Goal: Task Accomplishment & Management: Complete application form

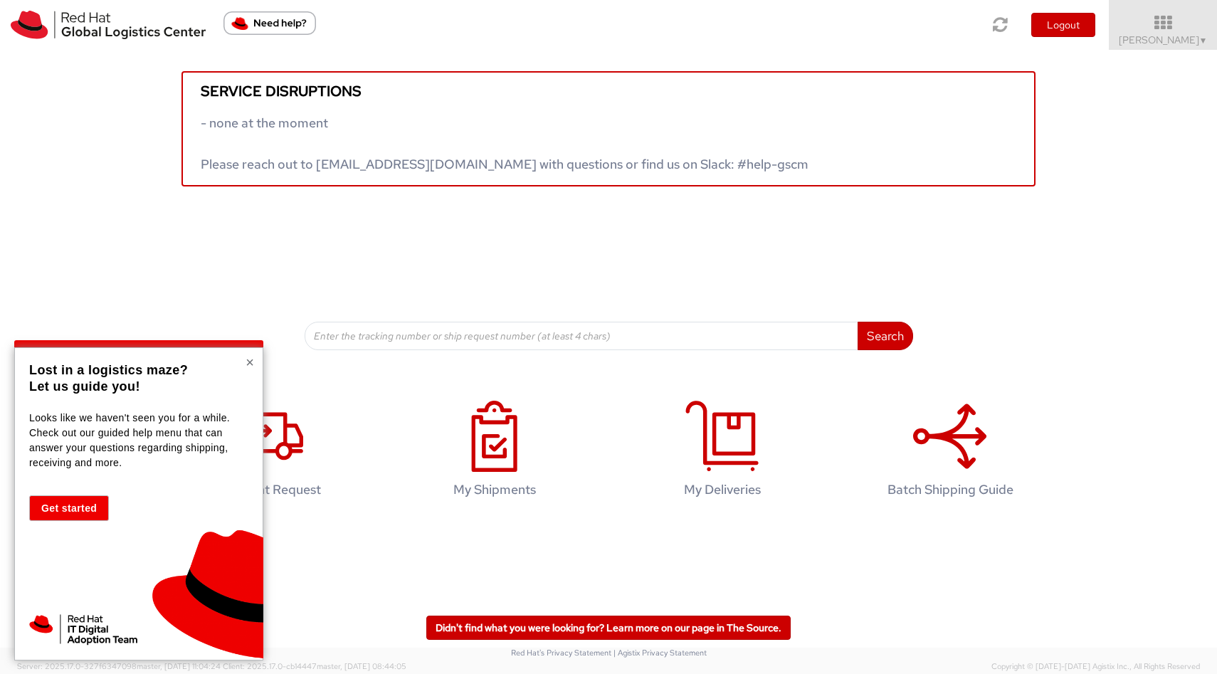
click at [248, 360] on button "×" at bounding box center [249, 362] width 9 height 14
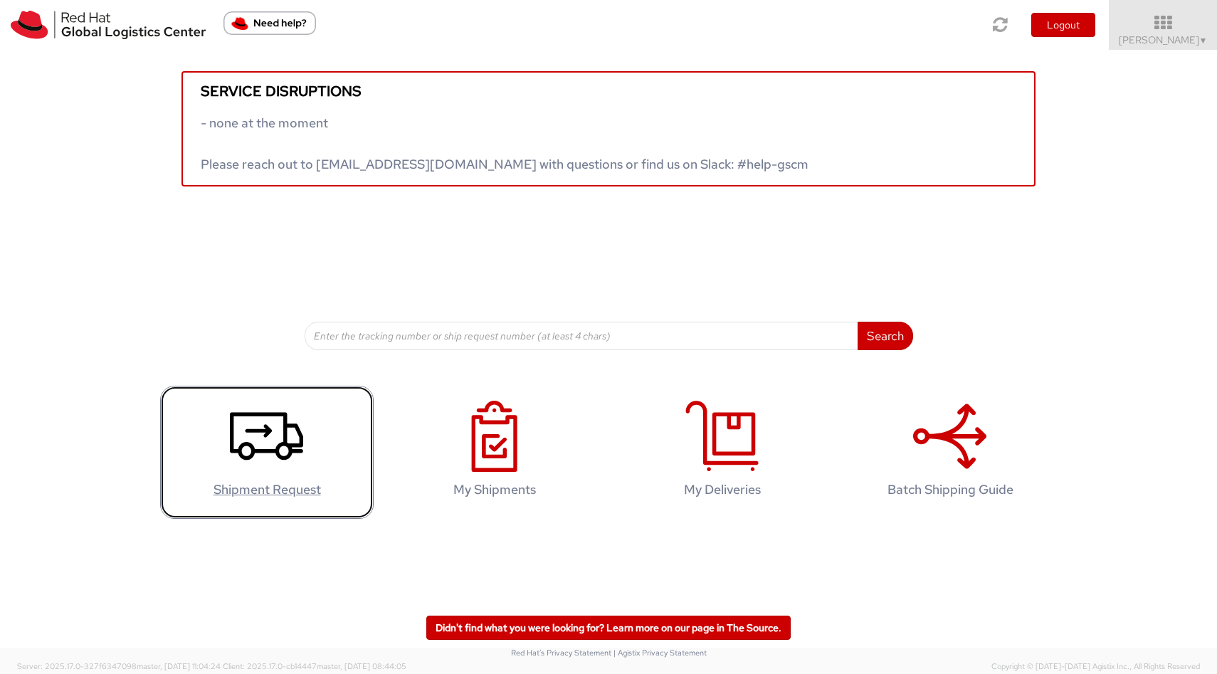
click at [270, 438] on icon at bounding box center [266, 436] width 73 height 71
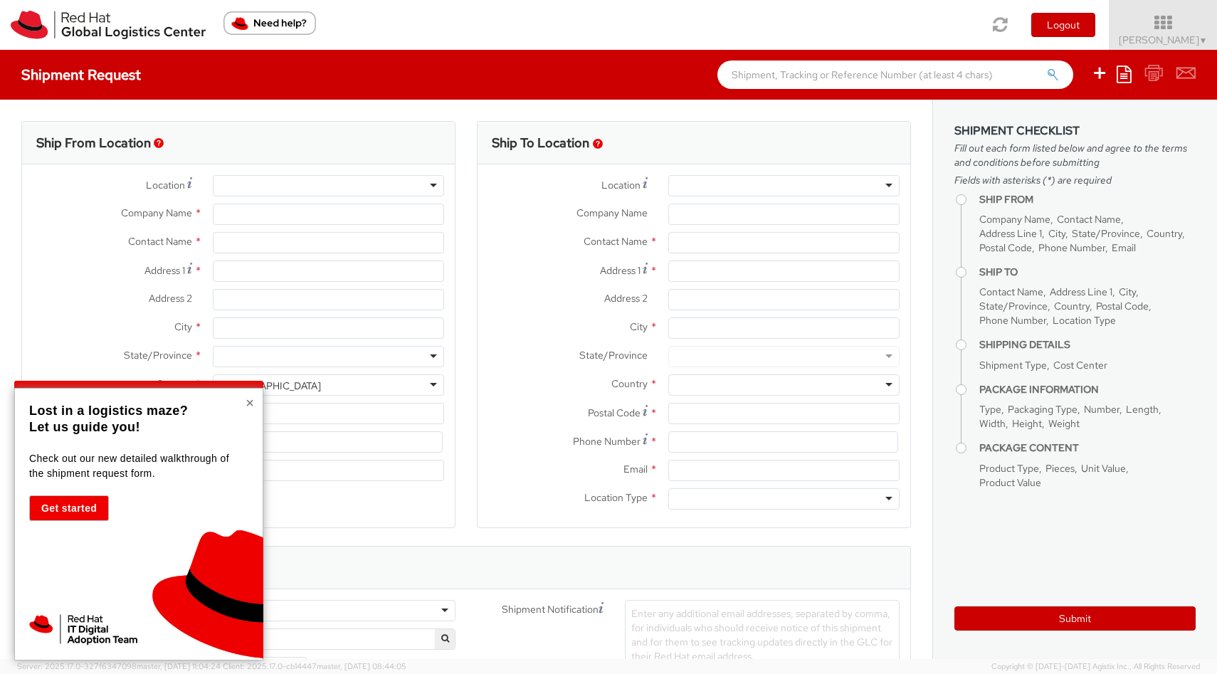
select select "424"
select select
click at [250, 403] on button "×" at bounding box center [249, 403] width 9 height 14
type input "Red Hat"
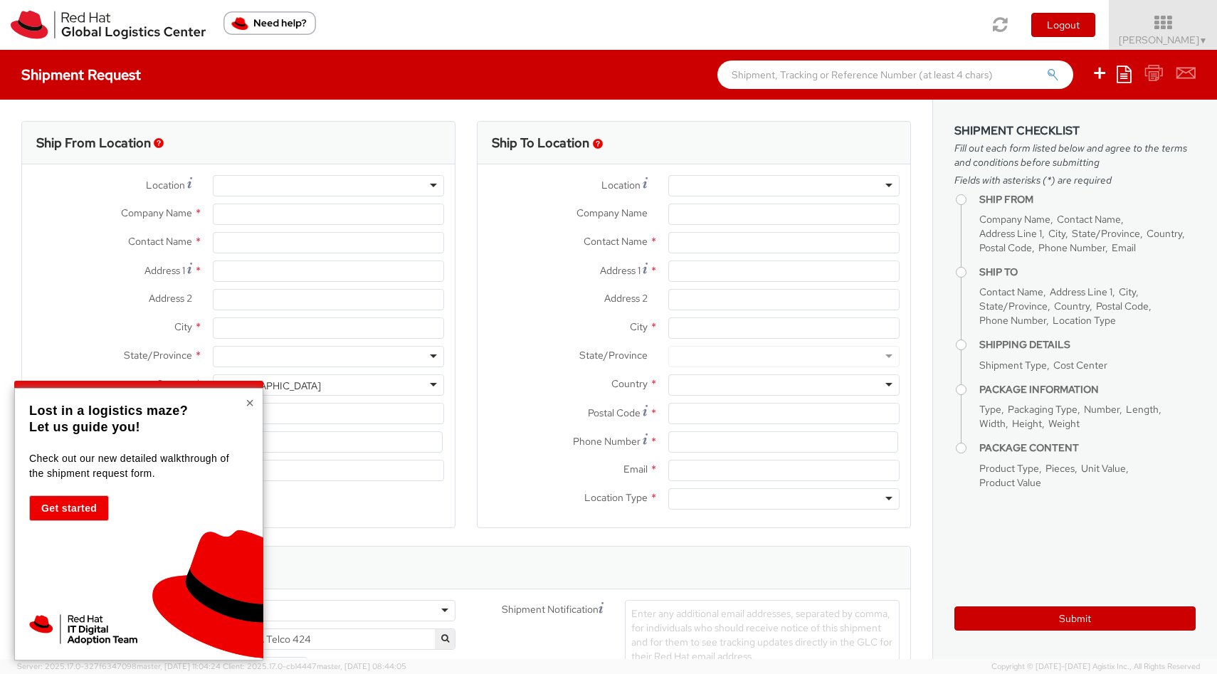
type input "[PERSON_NAME]"
type input "[EMAIL_ADDRESS][DOMAIN_NAME]"
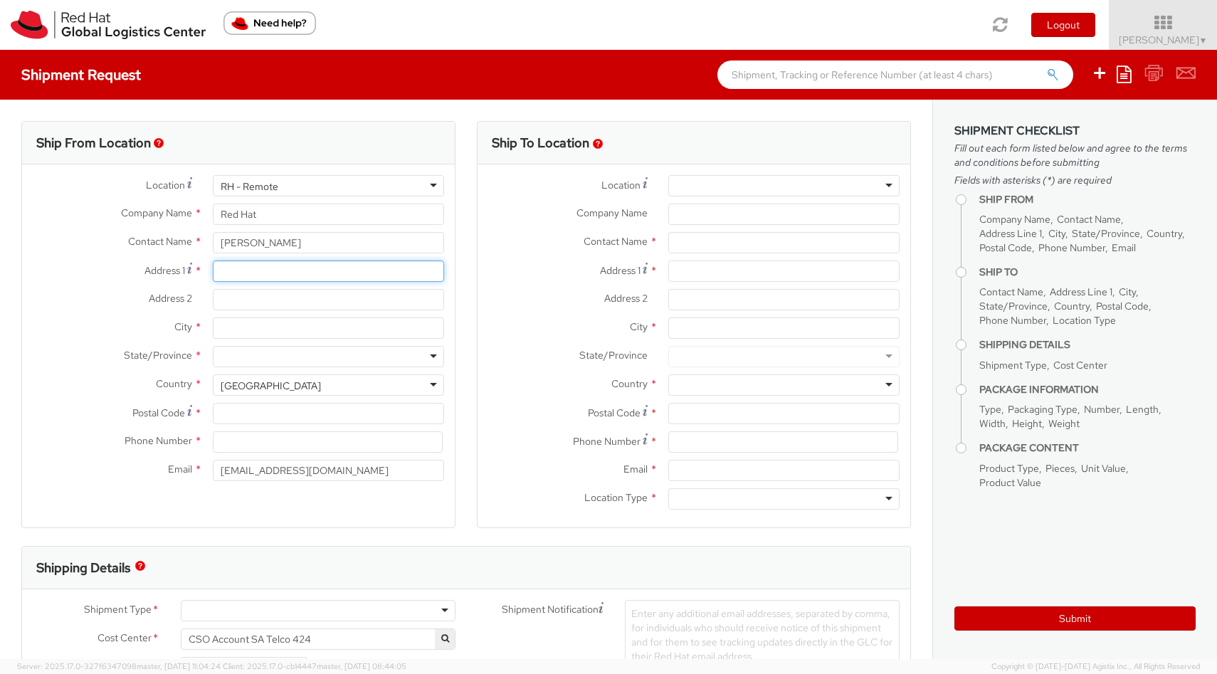
click at [271, 275] on input "Address 1 *" at bounding box center [328, 270] width 231 height 21
type input "C"
type input "[STREET_ADDRESS]"
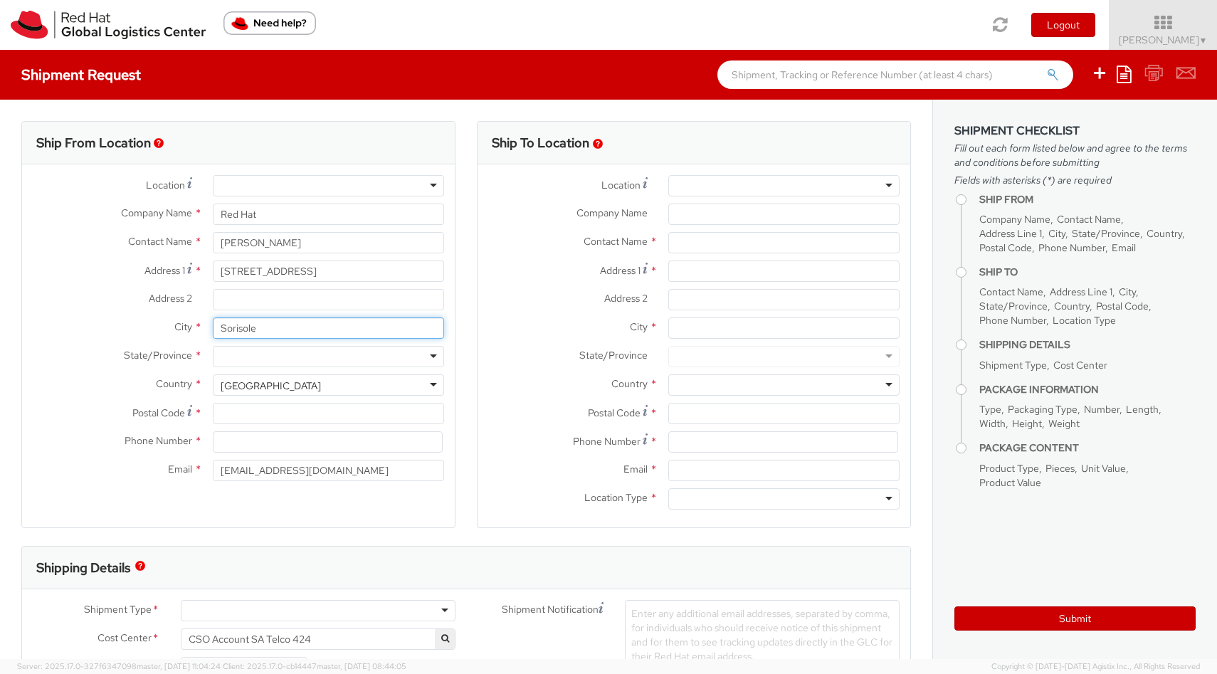
type input "Sorisole"
type input "I"
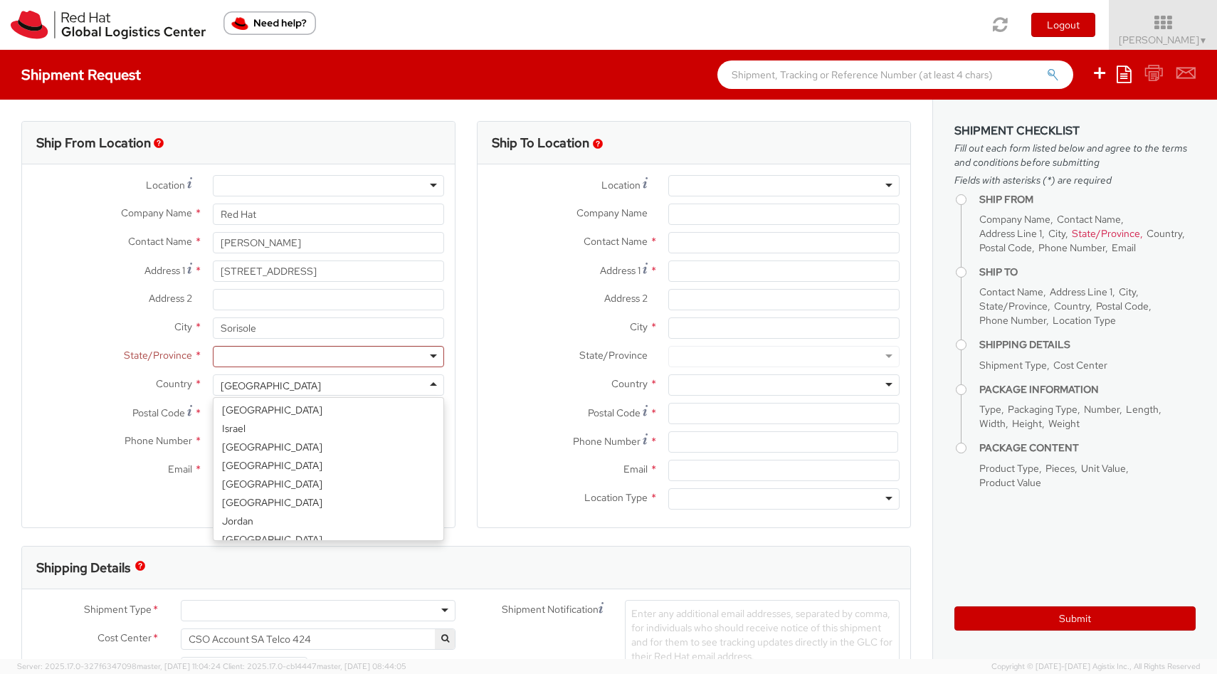
scroll to position [1664, 0]
select select "CM"
select select "KGS"
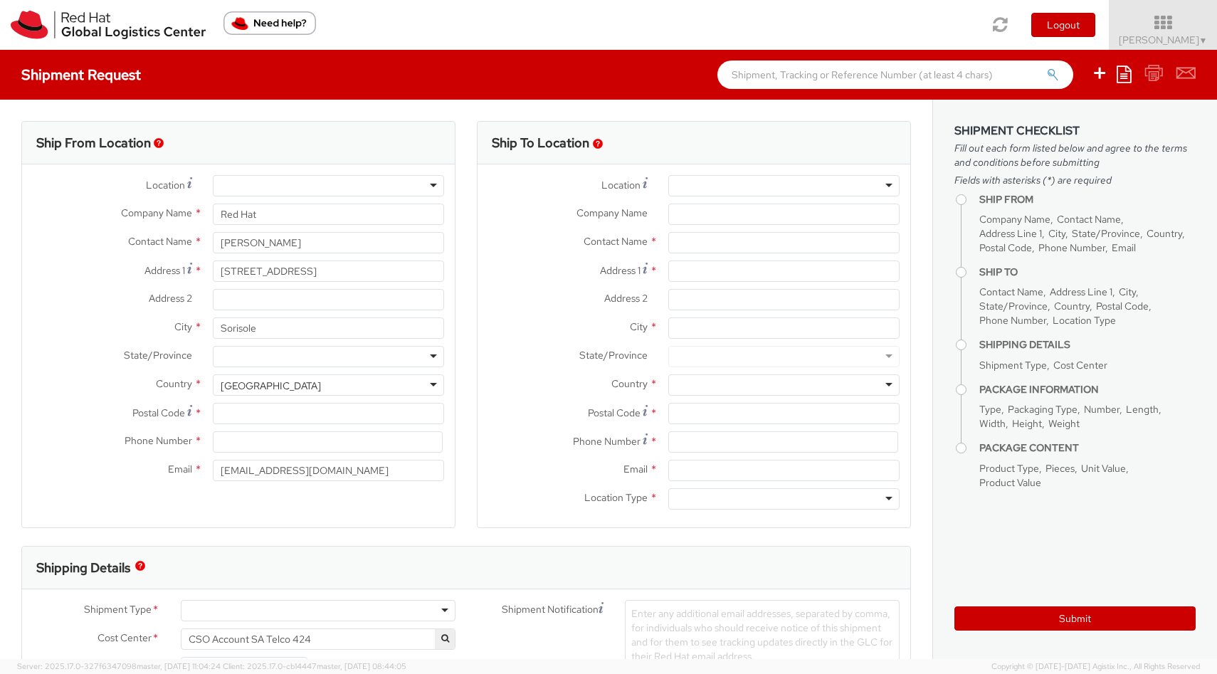
click at [282, 354] on div at bounding box center [328, 356] width 231 height 21
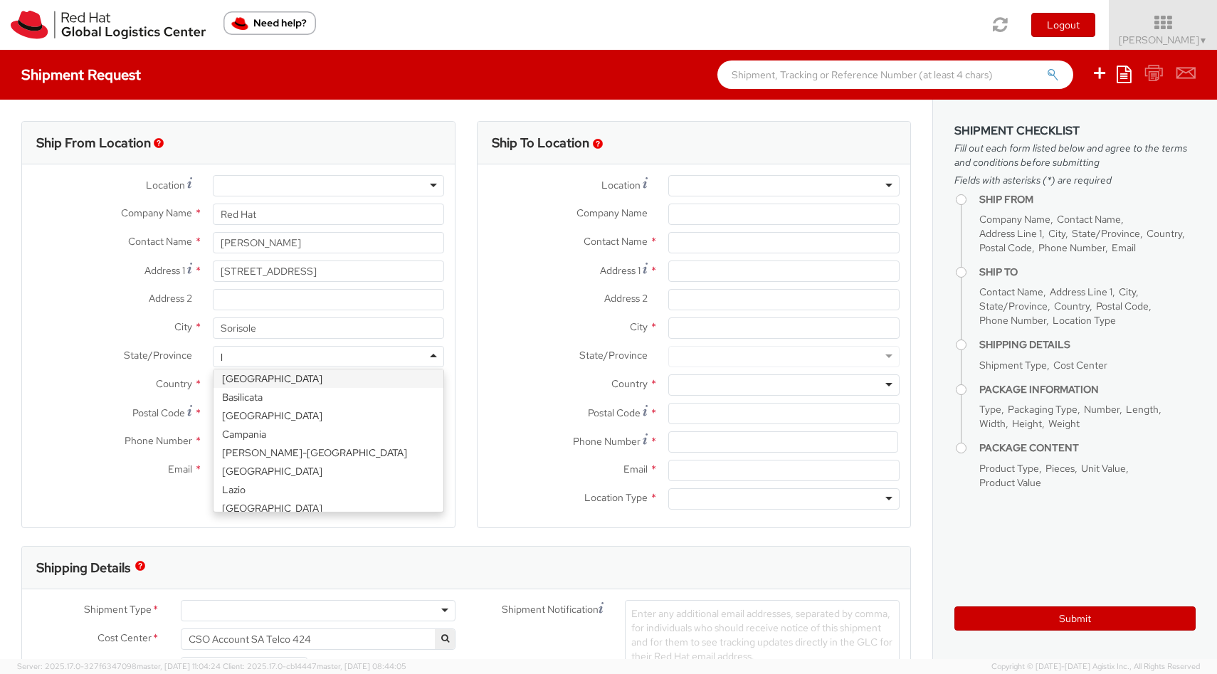
type input "lo"
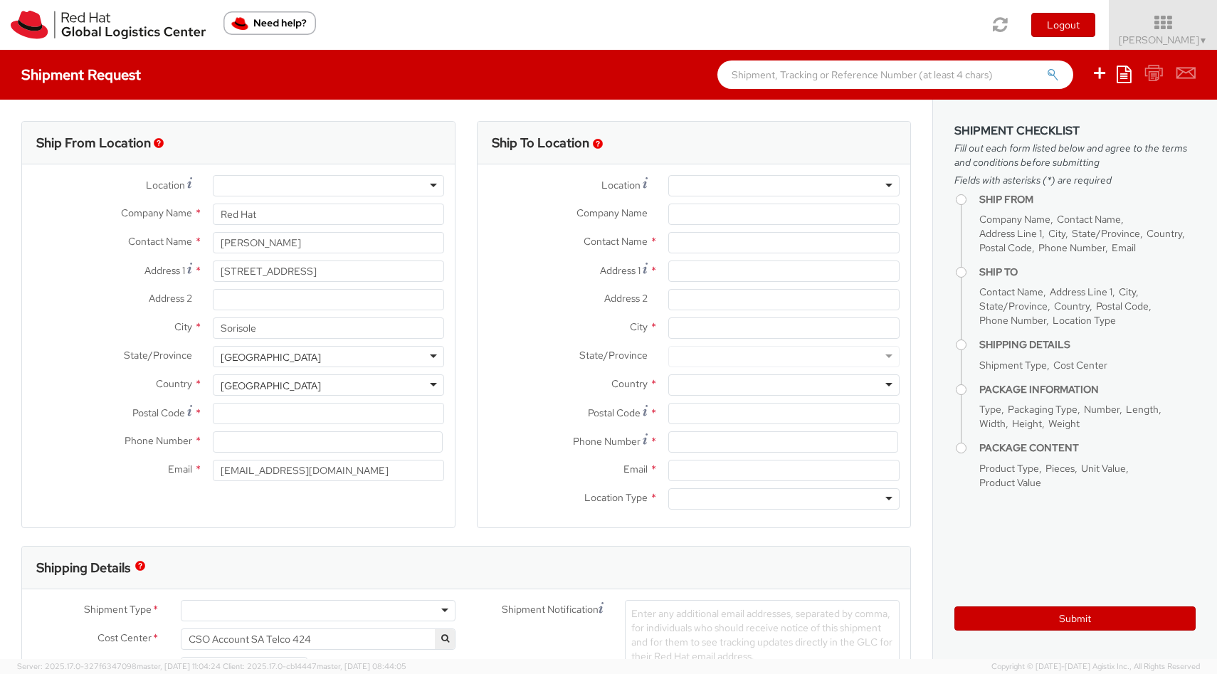
scroll to position [0, 0]
click at [274, 416] on input "Postal Code *" at bounding box center [328, 413] width 231 height 21
type input "24010"
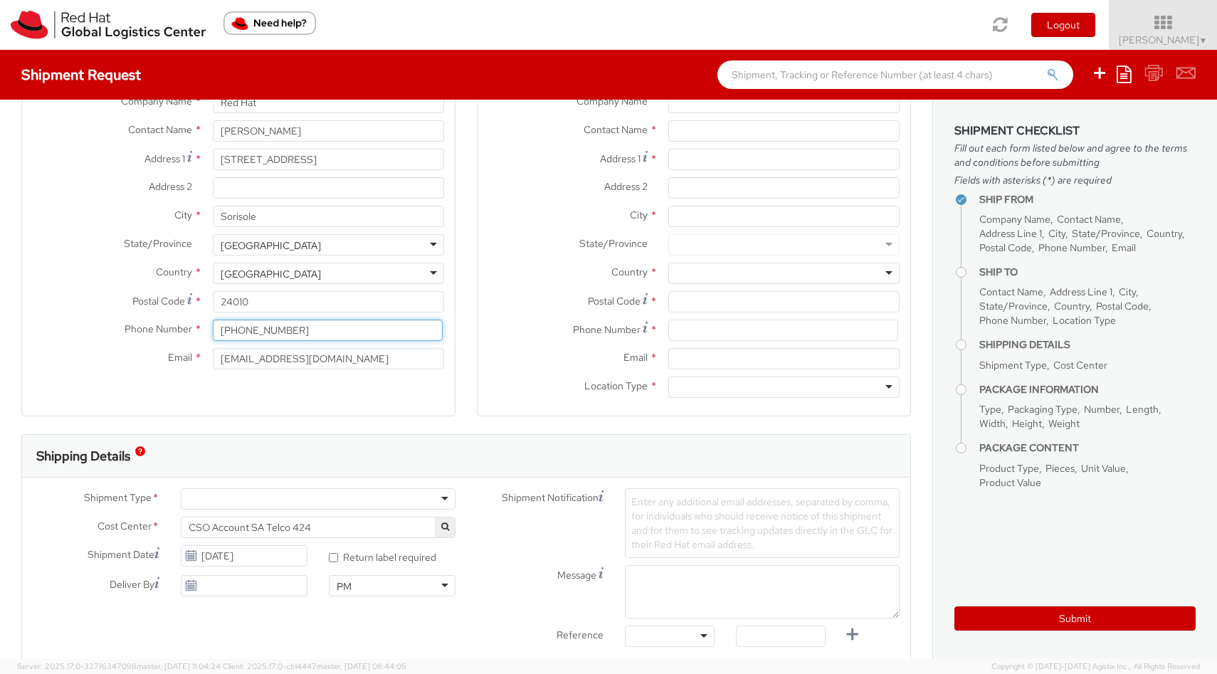
scroll to position [116, 0]
type input "[PHONE_NUMBER]"
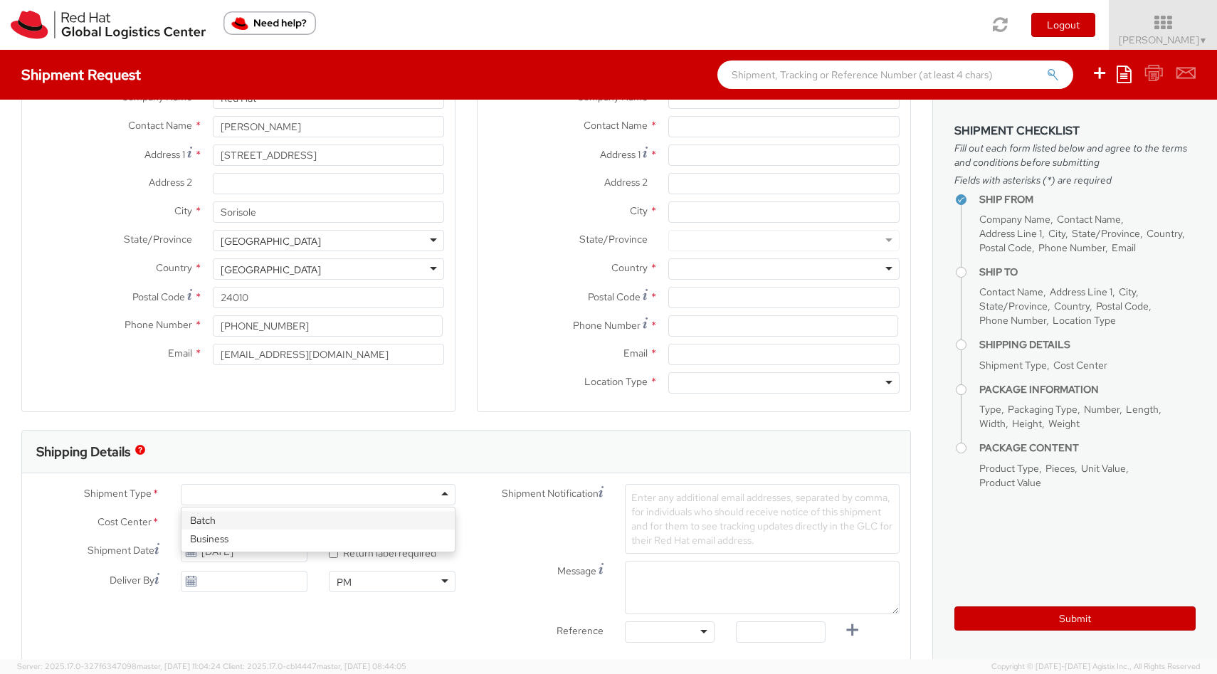
click at [451, 491] on div at bounding box center [318, 494] width 275 height 21
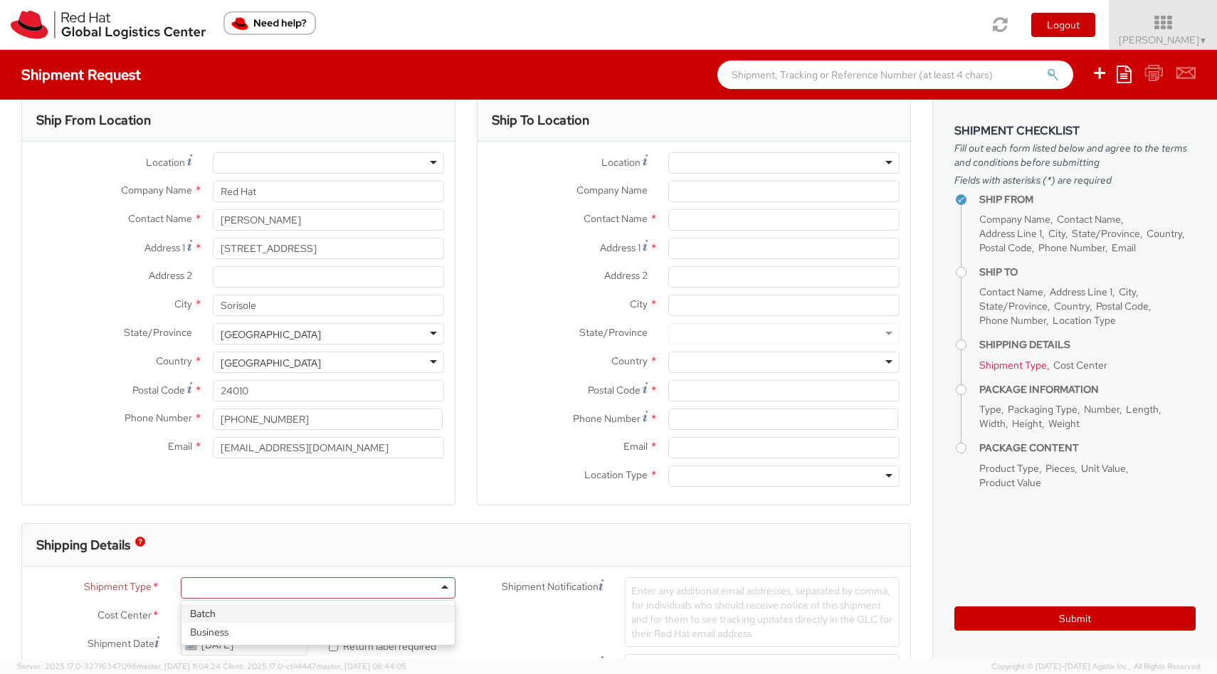
scroll to position [21, 0]
drag, startPoint x: 322, startPoint y: 216, endPoint x: 204, endPoint y: 214, distance: 117.4
click at [205, 215] on div "[PERSON_NAME]" at bounding box center [328, 221] width 253 height 21
drag, startPoint x: 274, startPoint y: 189, endPoint x: 214, endPoint y: 189, distance: 59.8
click at [214, 189] on input "Red Hat" at bounding box center [328, 192] width 231 height 21
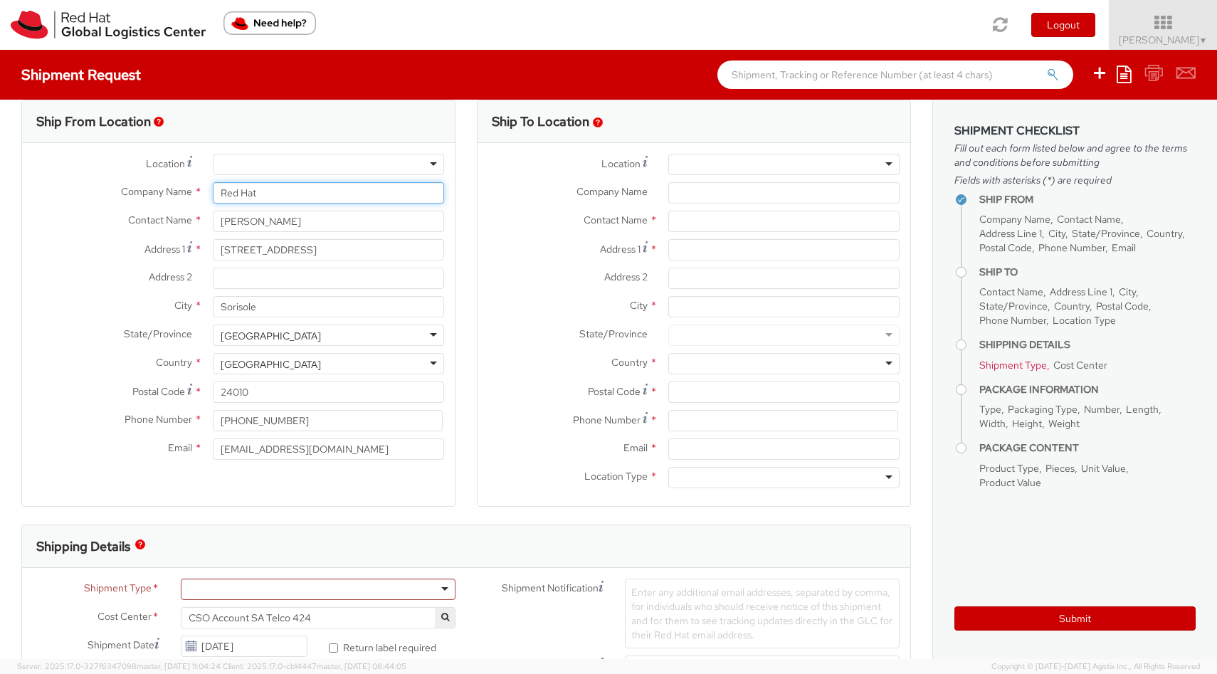
paste input "[PERSON_NAME]"
type input "[PERSON_NAME]"
click at [776, 171] on div at bounding box center [783, 164] width 231 height 21
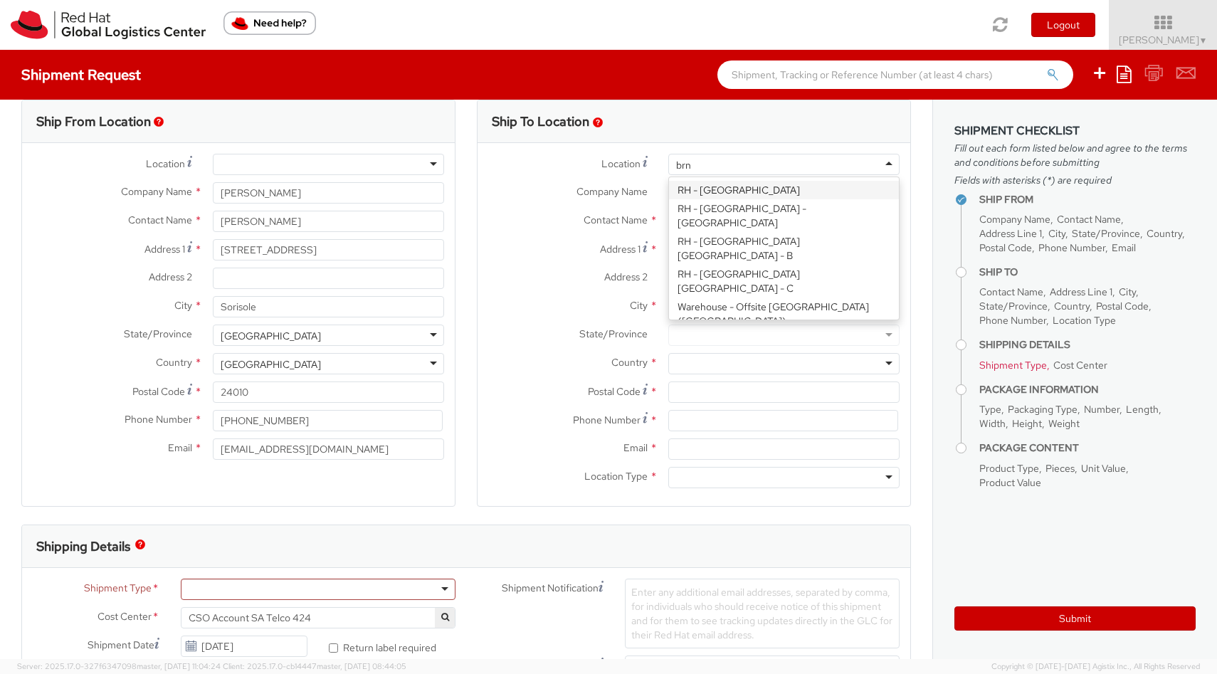
type input "brn"
type input "[GEOGRAPHIC_DATA]"
type input "Red Hat Czech s.r.o."
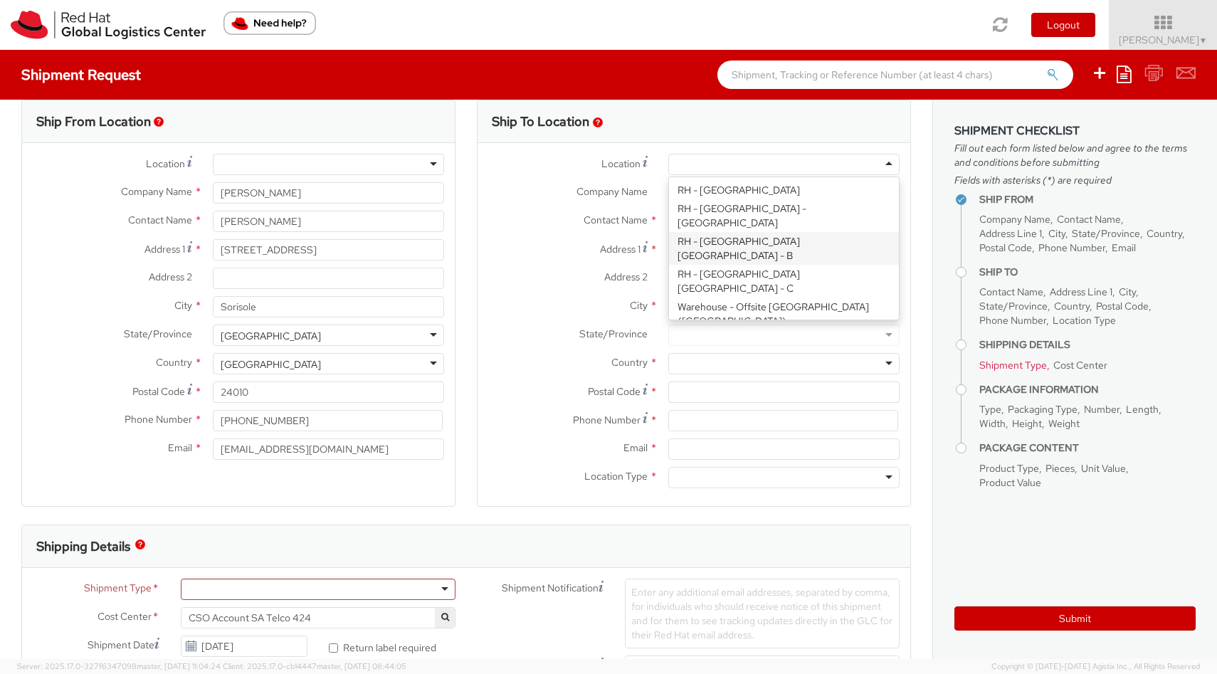
type input "Purkynova 647/111"
type input "[GEOGRAPHIC_DATA]"
type input "621 00"
type input "420 532 294 555"
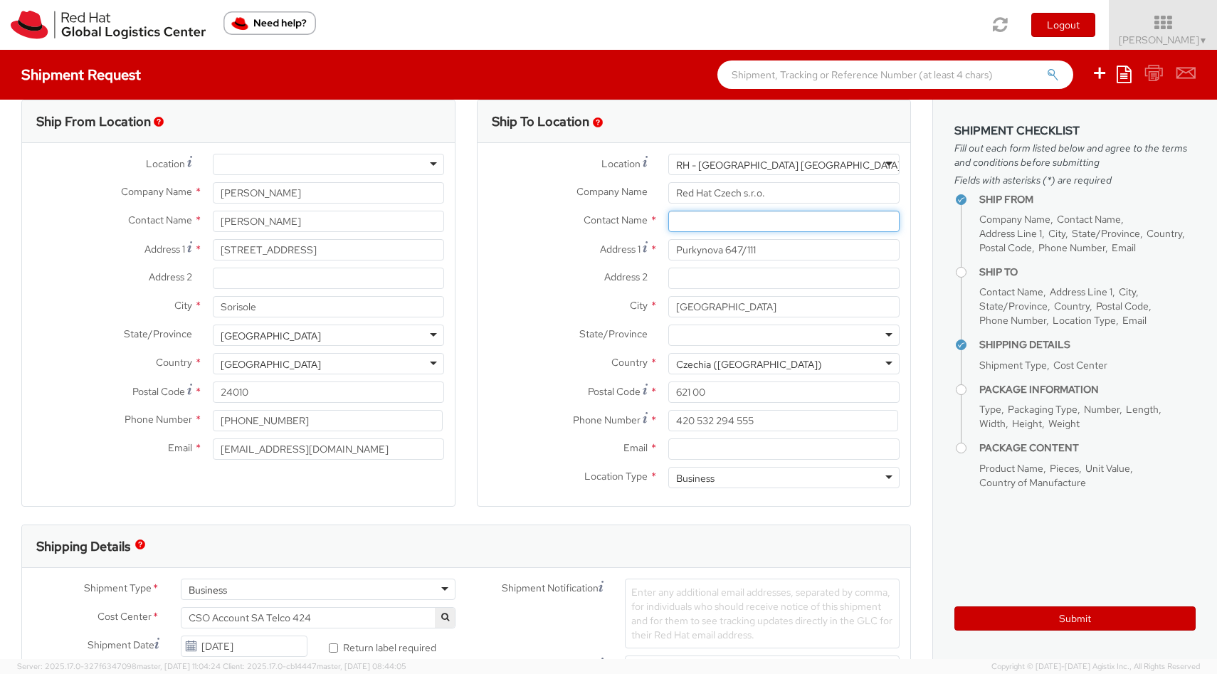
click at [697, 223] on input "text" at bounding box center [783, 221] width 231 height 21
paste input "Attn: Red Hat IT - Endpoint Systems"
type input "Attn: Red Hat IT - Endpoint Systems"
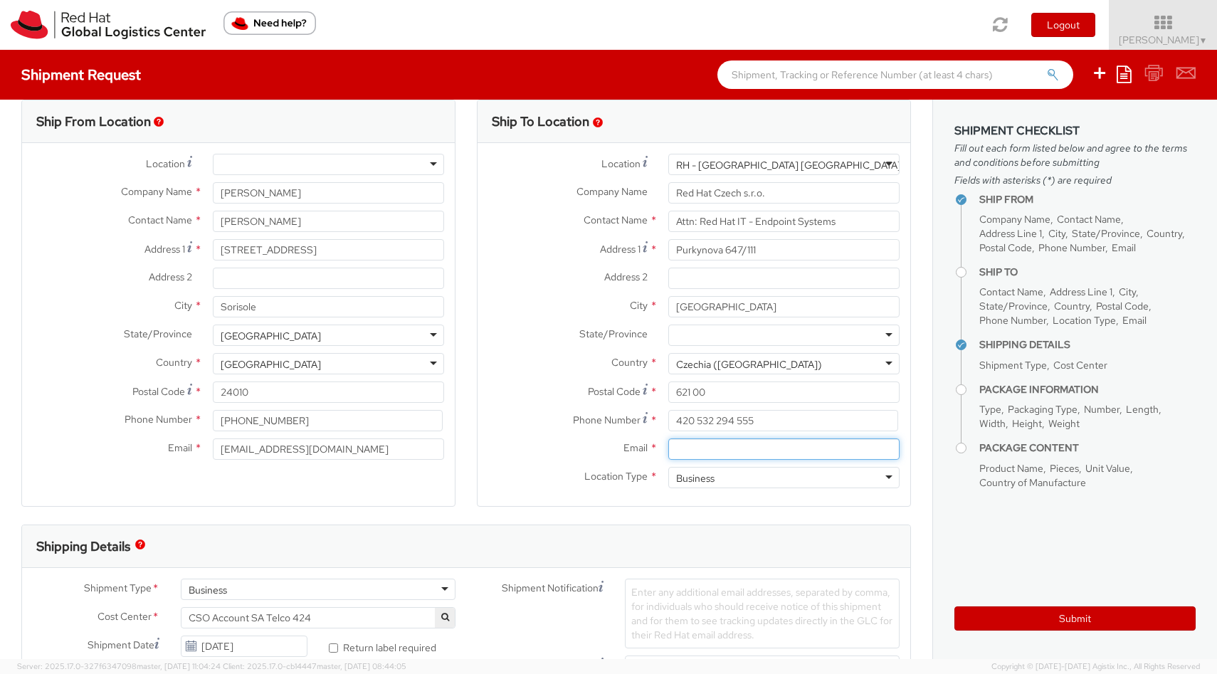
click at [730, 457] on input "Email *" at bounding box center [783, 448] width 231 height 21
paste input "[EMAIL_ADDRESS][DOMAIN_NAME]"
type input "[EMAIL_ADDRESS][DOMAIN_NAME]"
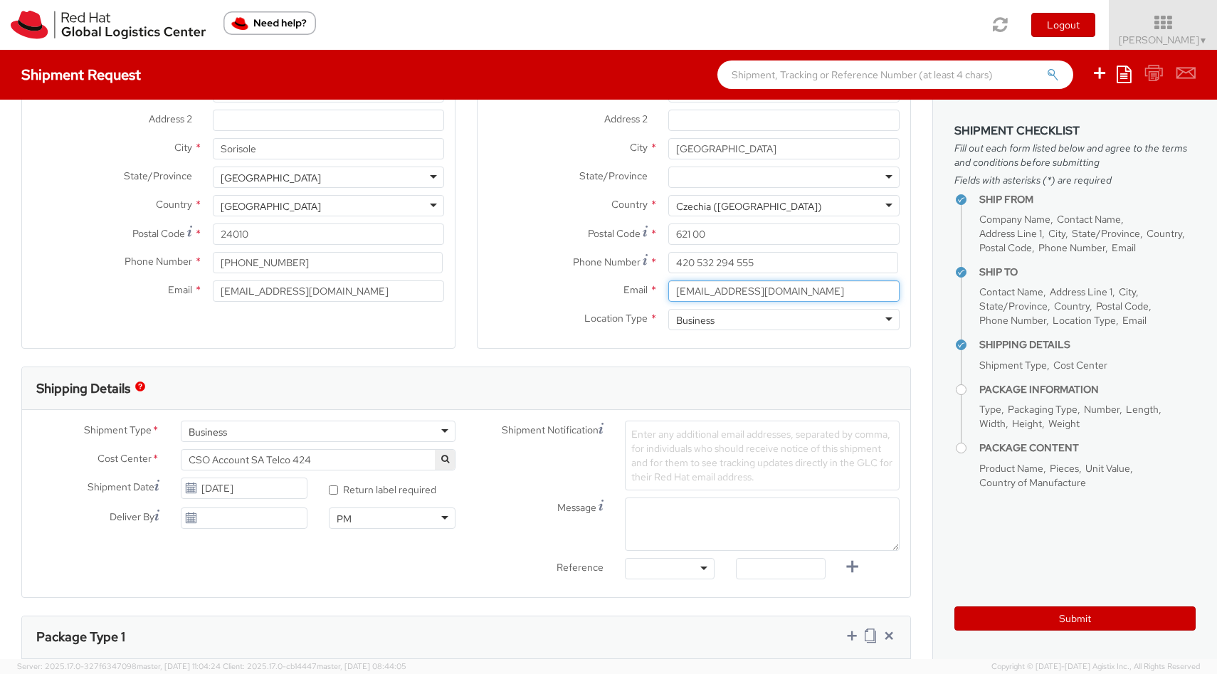
scroll to position [214, 0]
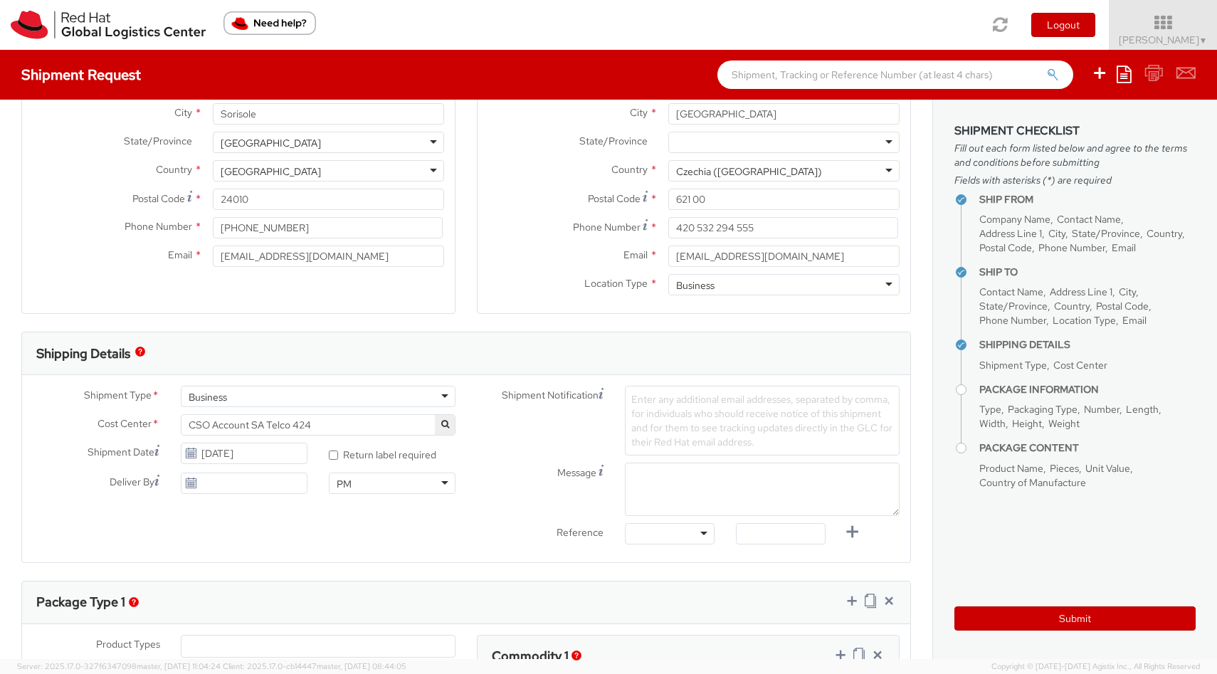
click at [356, 427] on span "CSO Account SA Telco 424" at bounding box center [318, 424] width 259 height 13
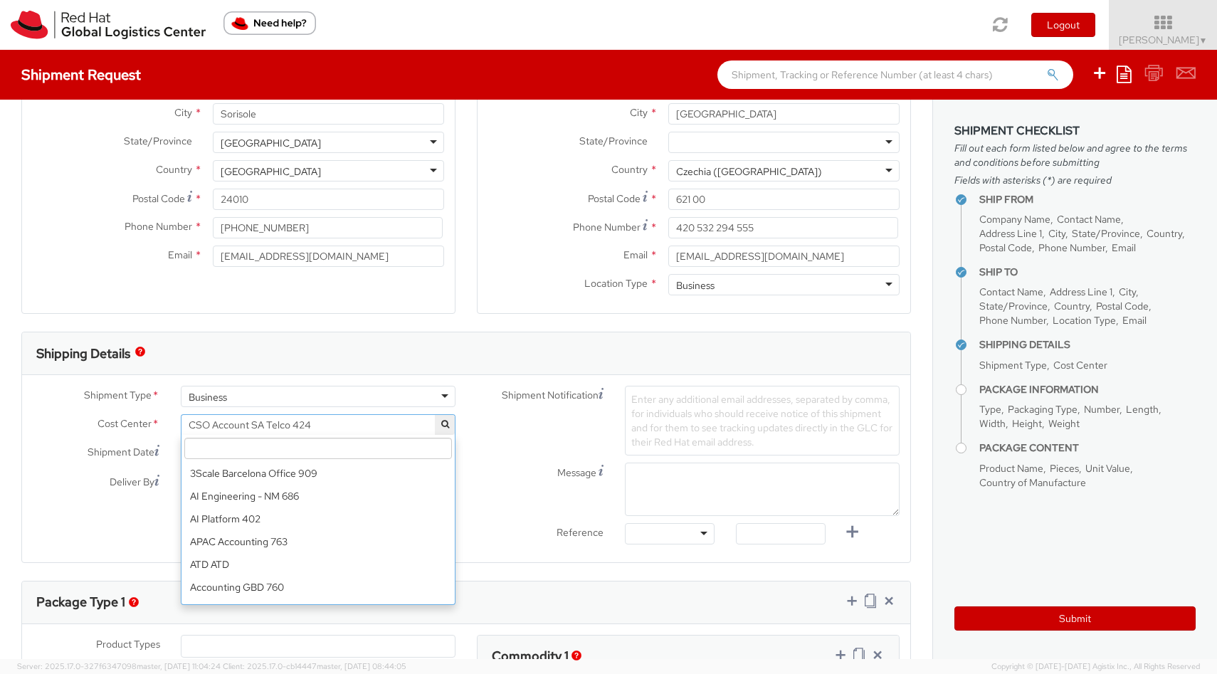
scroll to position [1890, 0]
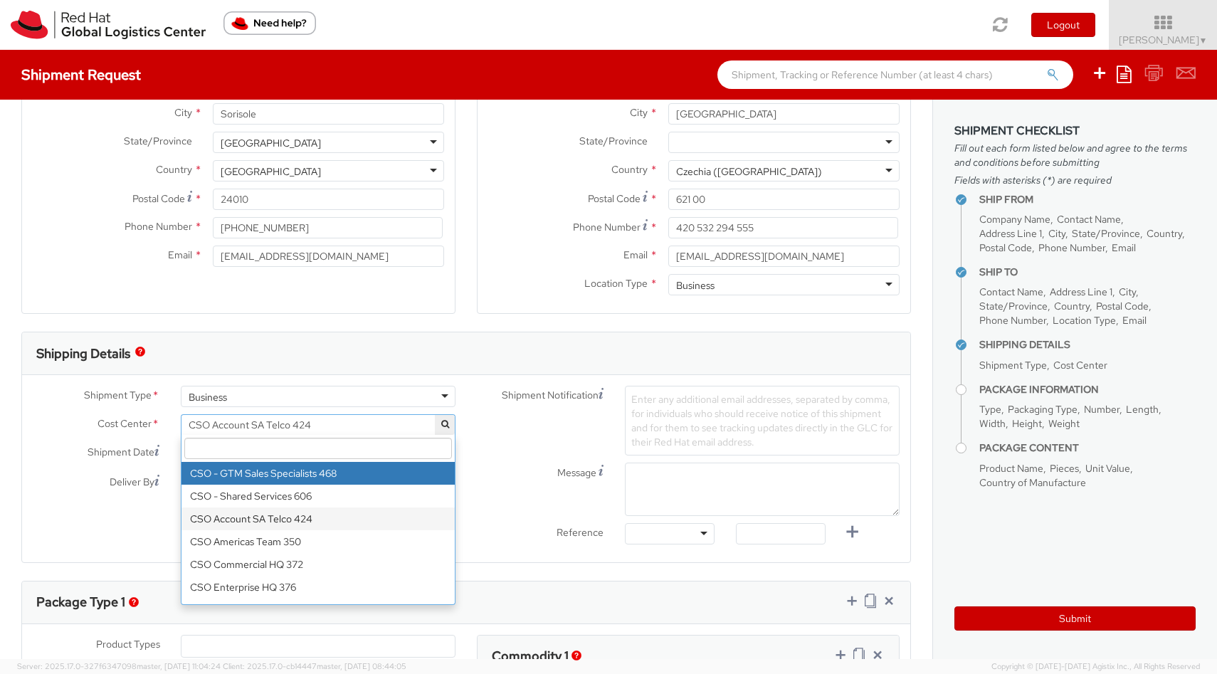
click at [334, 448] on input "search" at bounding box center [318, 448] width 268 height 21
paste input "IT Fixed Assets and Contracts 850."
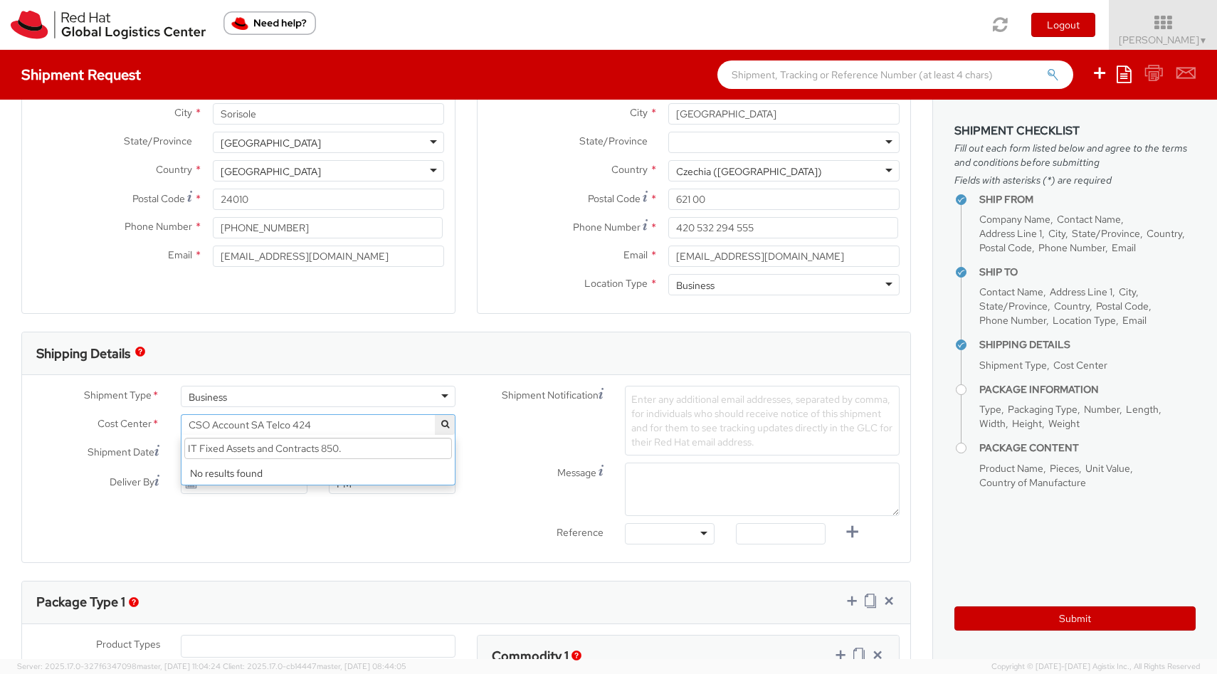
scroll to position [0, 0]
type input "IT Fixed Assets and Contracts"
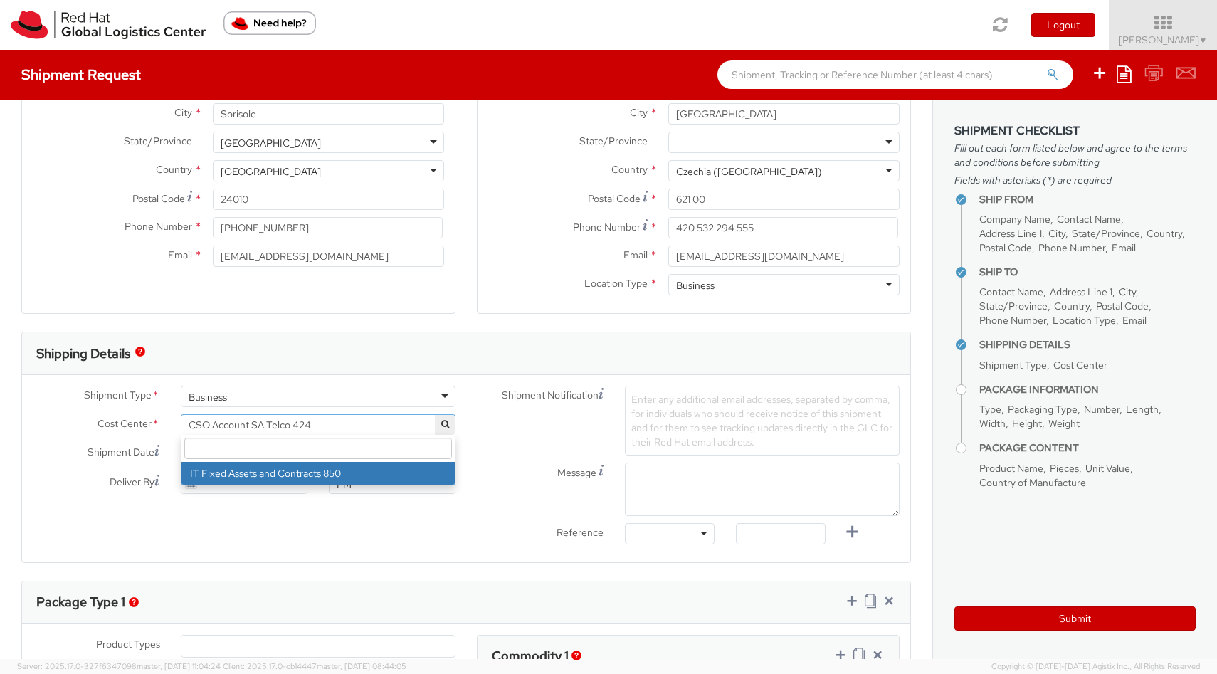
select select "850"
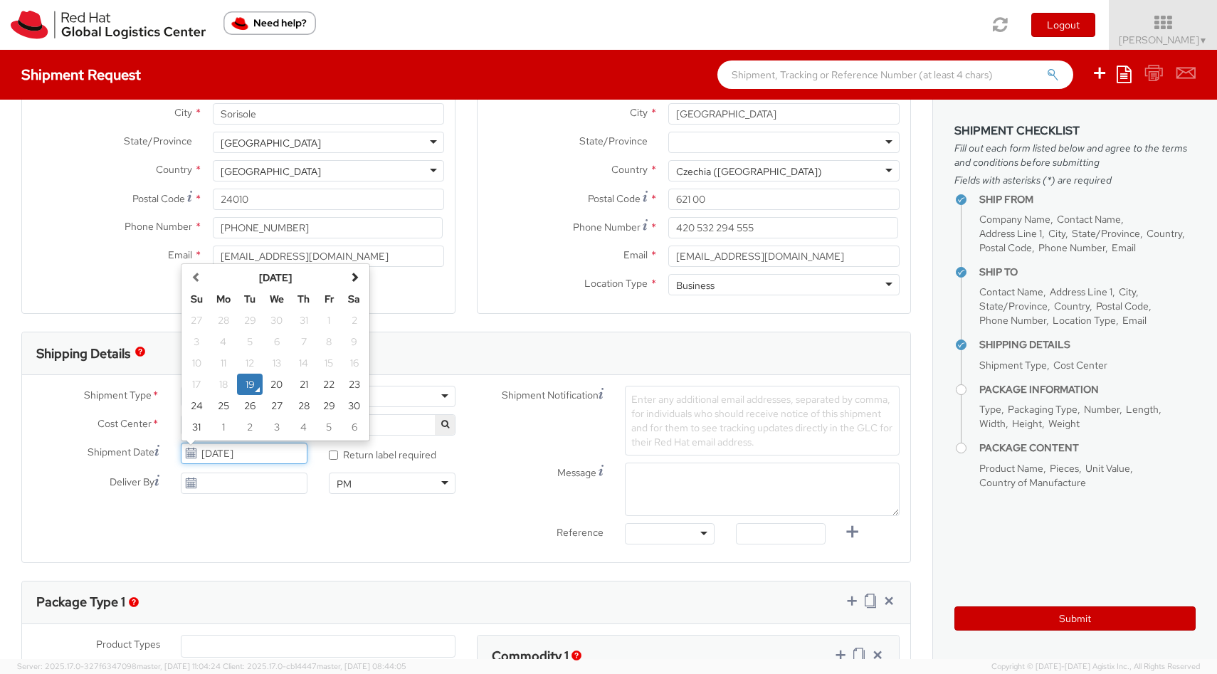
click at [277, 454] on input "[DATE]" at bounding box center [244, 453] width 127 height 21
click at [281, 384] on td "20" at bounding box center [277, 384] width 28 height 21
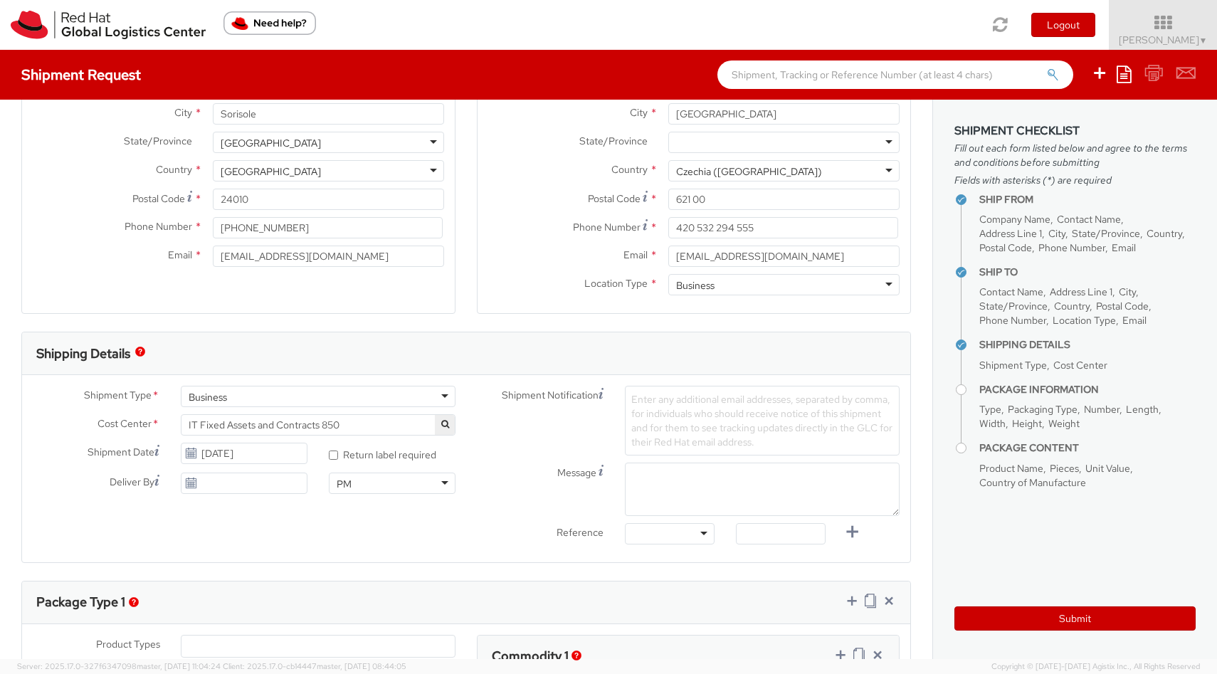
click at [688, 541] on div at bounding box center [670, 533] width 90 height 21
click at [265, 453] on input "[DATE]" at bounding box center [244, 453] width 127 height 21
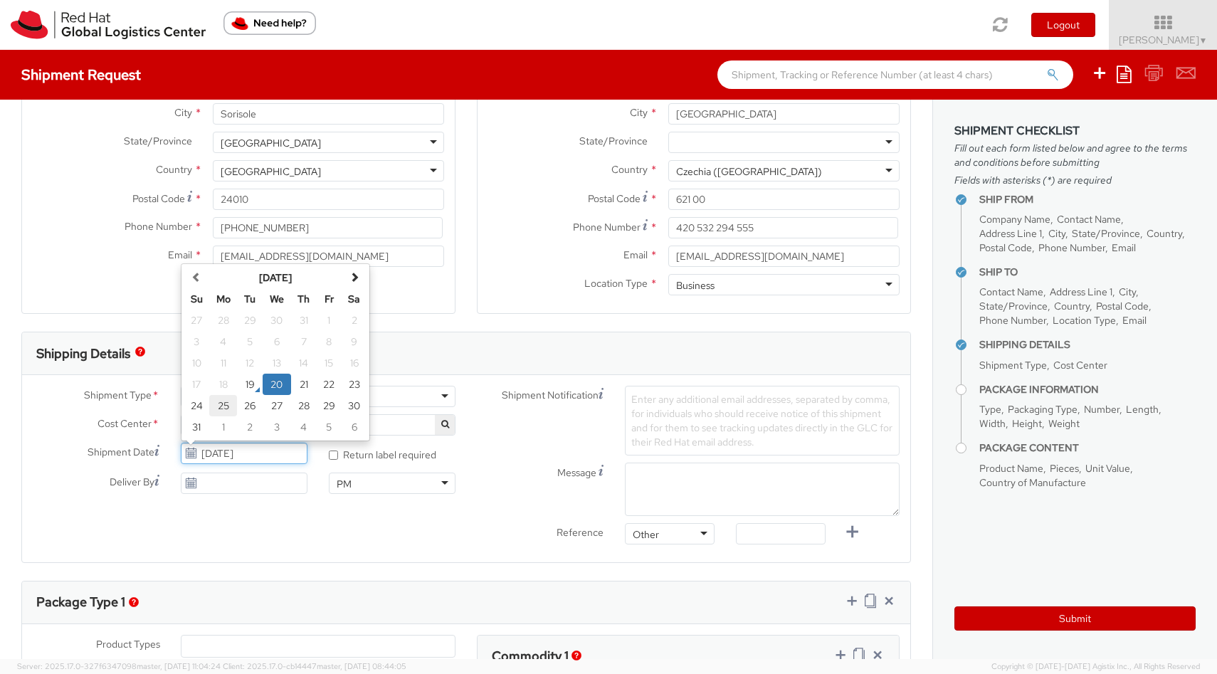
click at [220, 411] on td "25" at bounding box center [223, 405] width 28 height 21
type input "[DATE]"
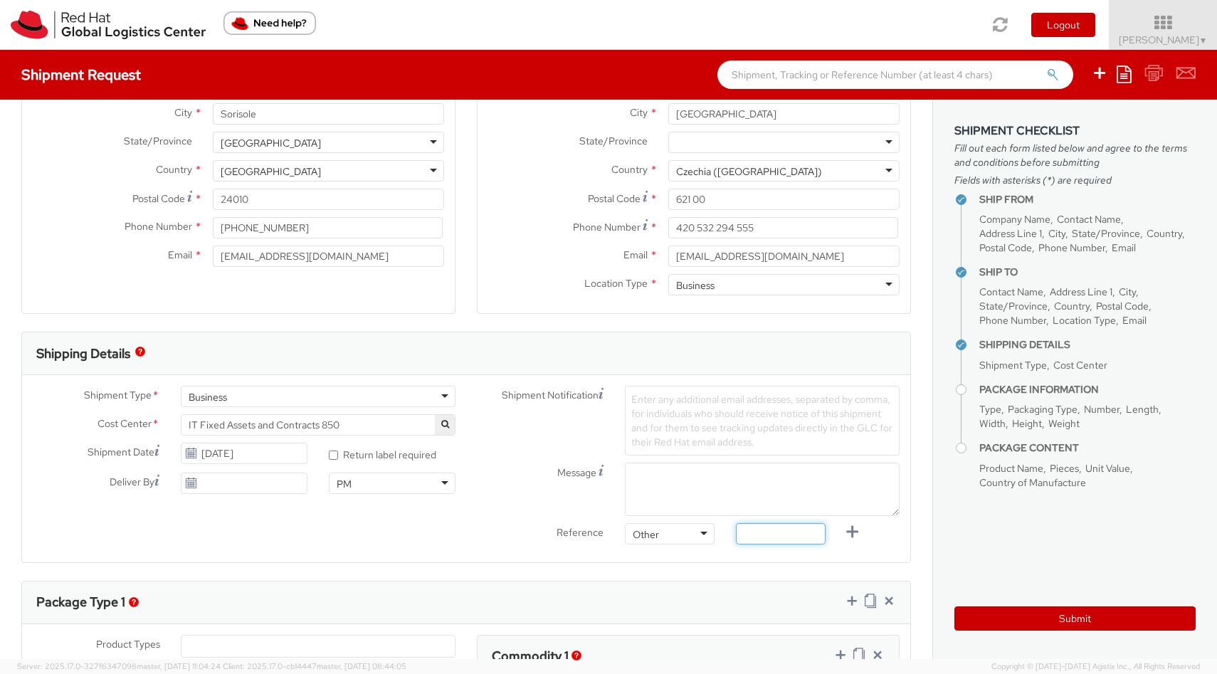
click at [798, 539] on input "text" at bounding box center [781, 533] width 90 height 21
paste input "RPCI, RITM, TASK or INC#"
type input "RPCI, RITM, TASK or INC#"
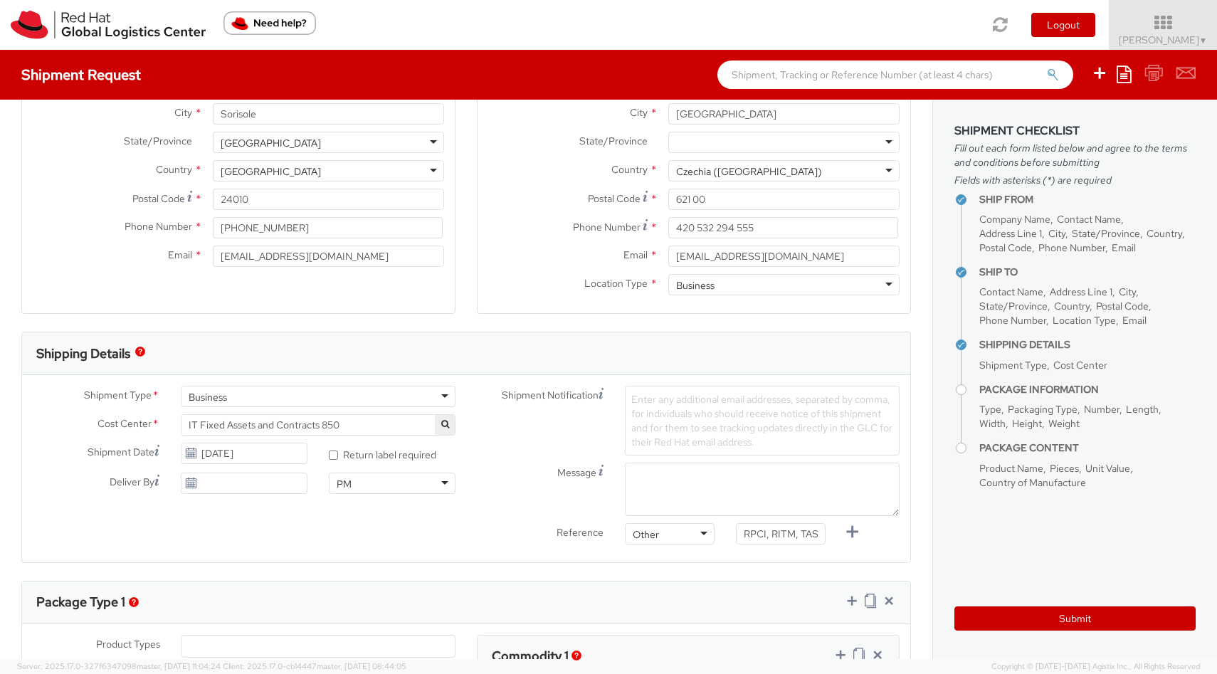
click at [669, 400] on span "Enter any additional email addresses, separated by comma, for individuals who s…" at bounding box center [761, 420] width 261 height 55
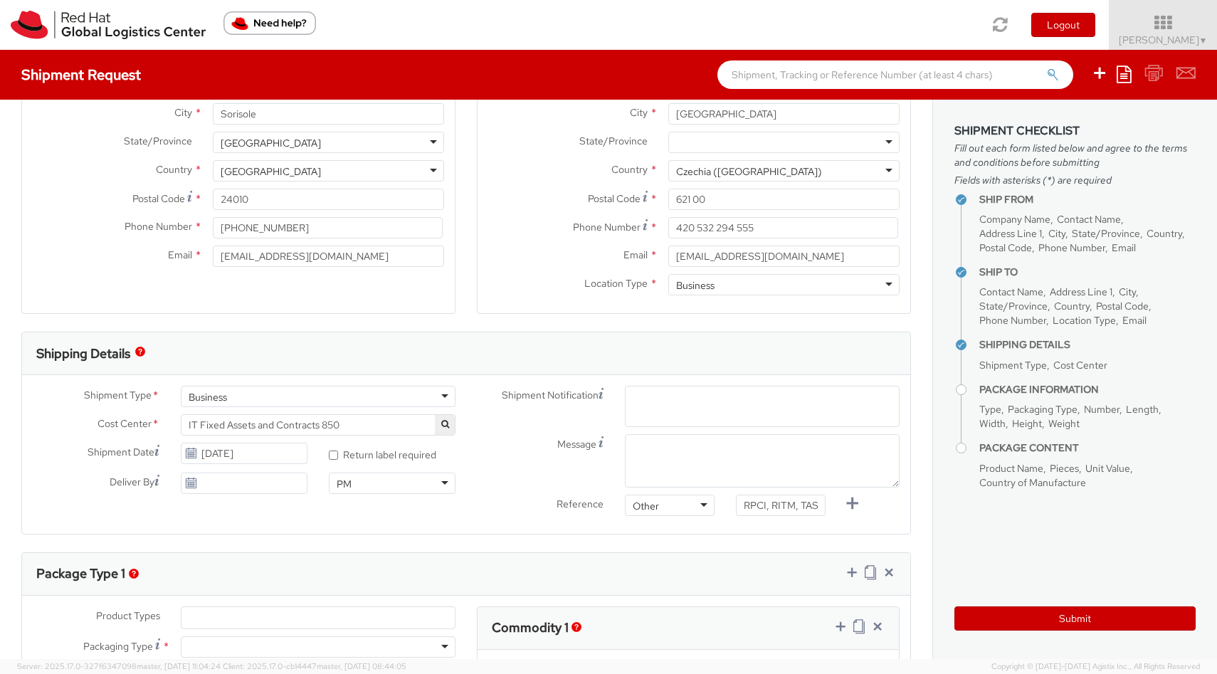
paste input "[EMAIL_ADDRESS][DOMAIN_NAME]"
type input "[EMAIL_ADDRESS][DOMAIN_NAME]"
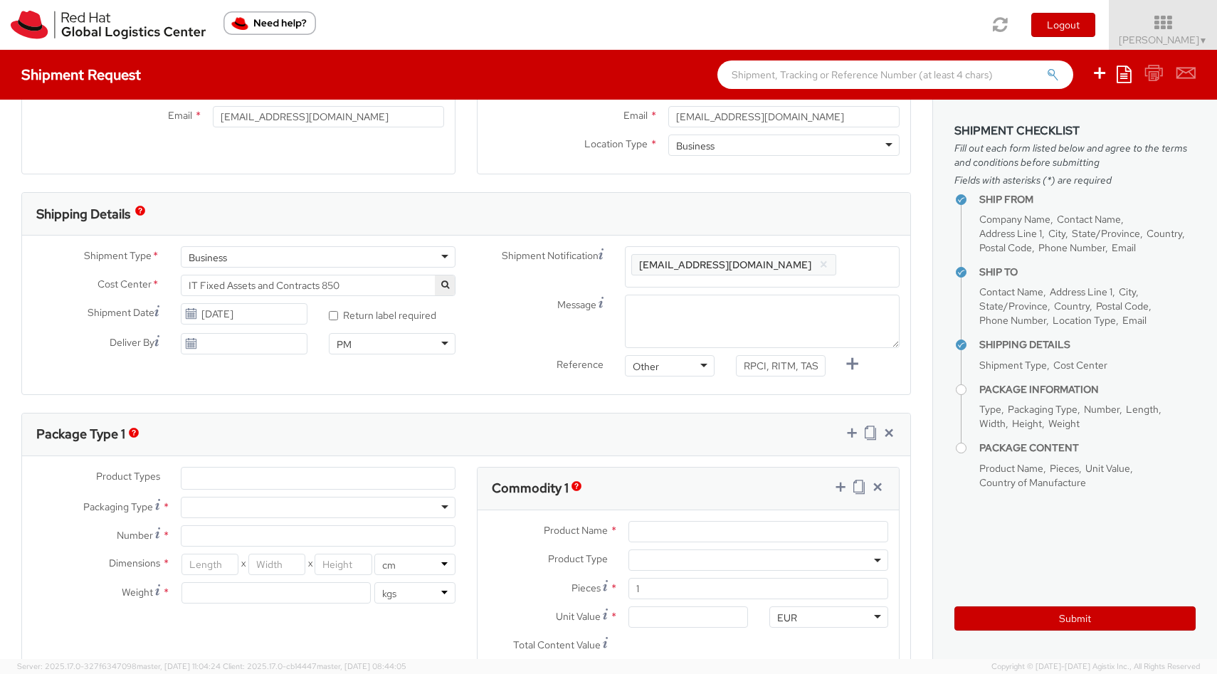
scroll to position [355, 0]
click at [665, 323] on textarea "Message" at bounding box center [762, 319] width 275 height 53
type textarea "TIME: morning or af"
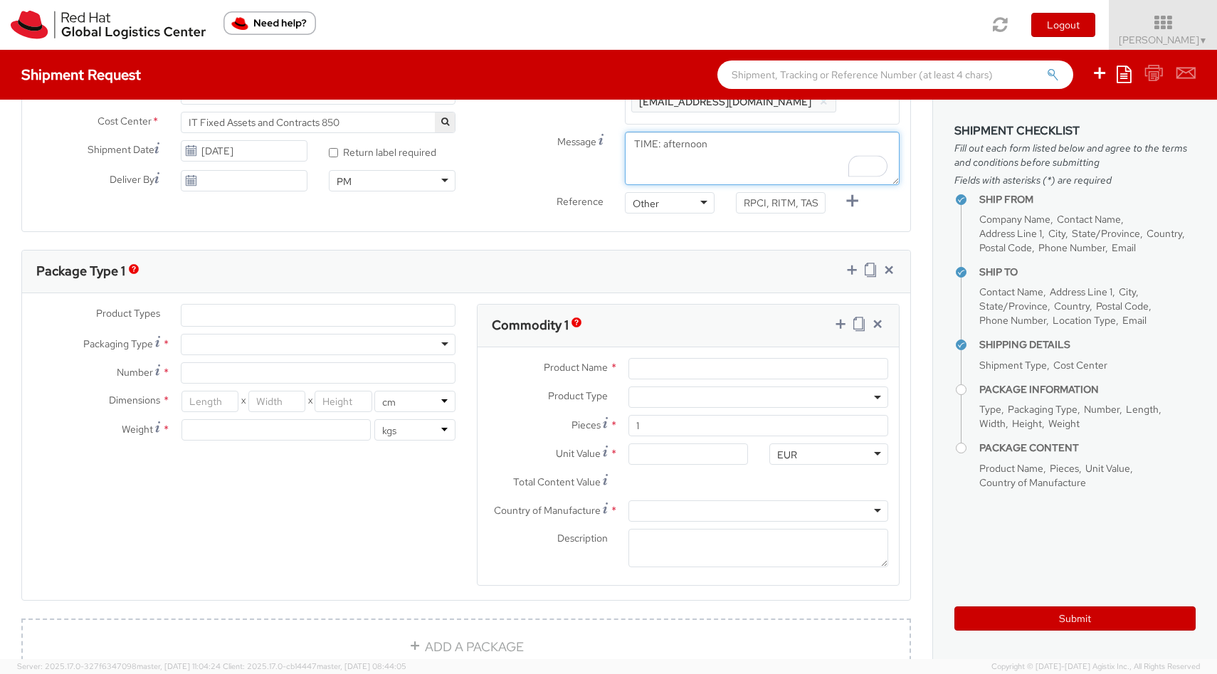
scroll to position [519, 0]
type textarea "TIME: afternoon"
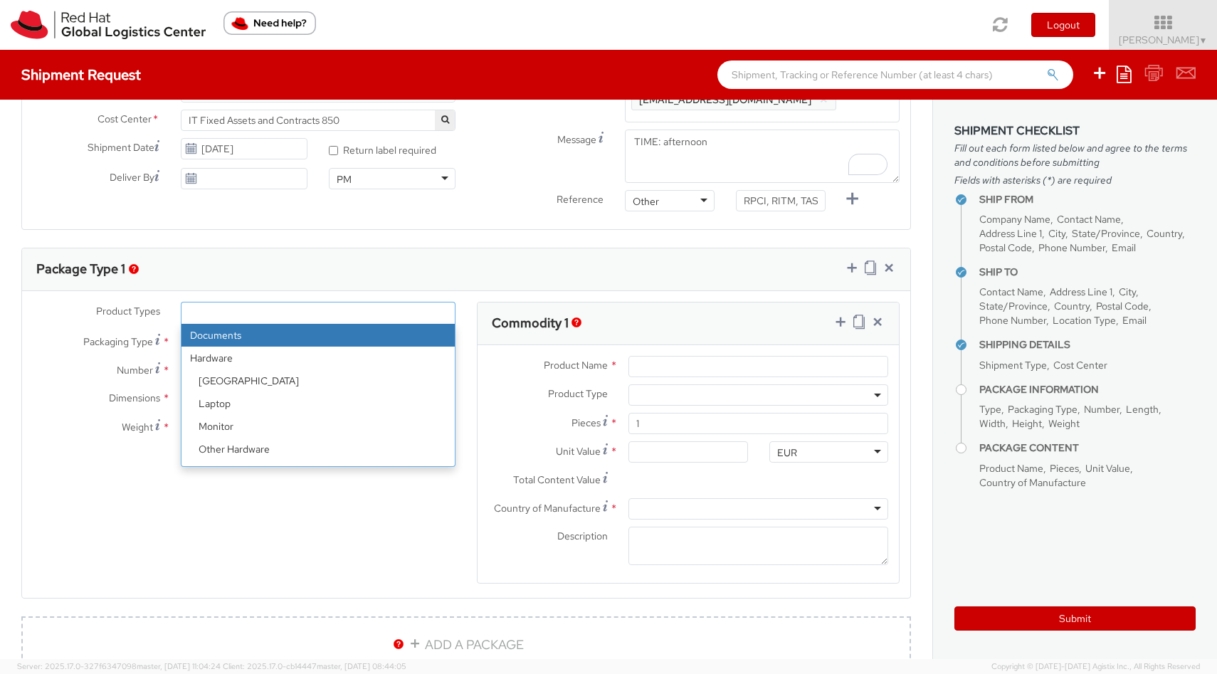
click at [275, 313] on ul at bounding box center [317, 312] width 273 height 21
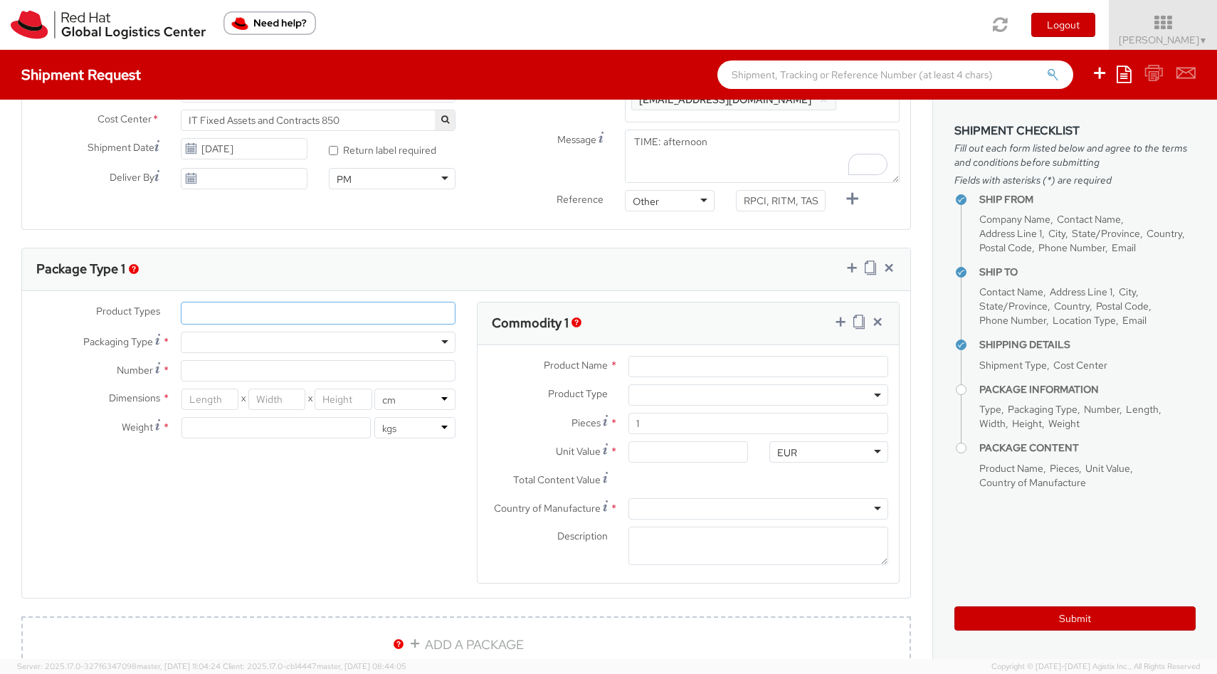
click at [275, 313] on ul at bounding box center [317, 312] width 273 height 21
type input ","
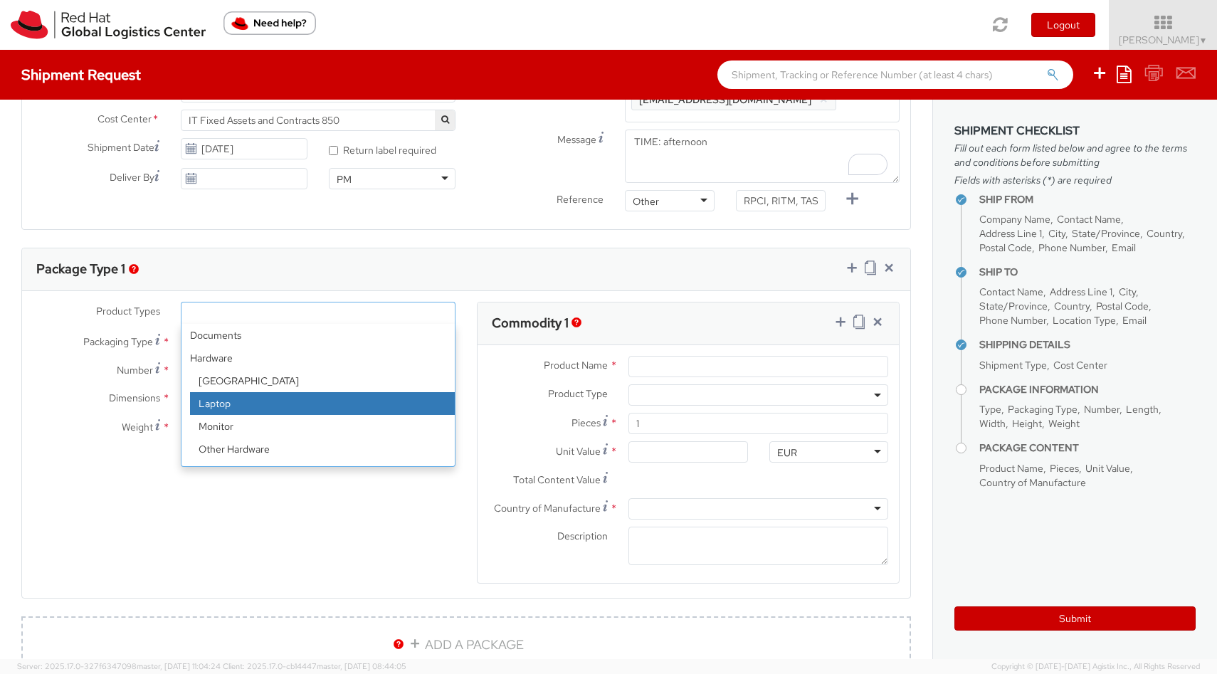
select select "LAPTOP"
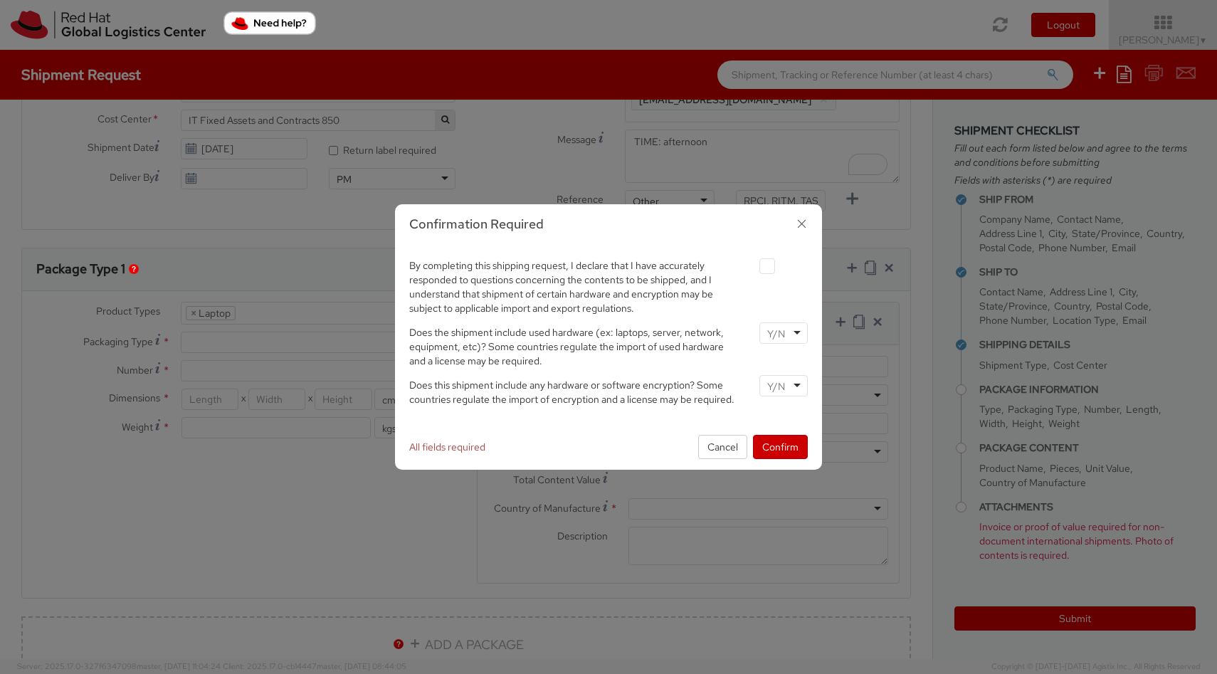
click at [794, 330] on div at bounding box center [783, 332] width 48 height 21
click at [773, 391] on input "select-one" at bounding box center [777, 386] width 21 height 14
click at [780, 445] on button "Confirm" at bounding box center [780, 447] width 55 height 24
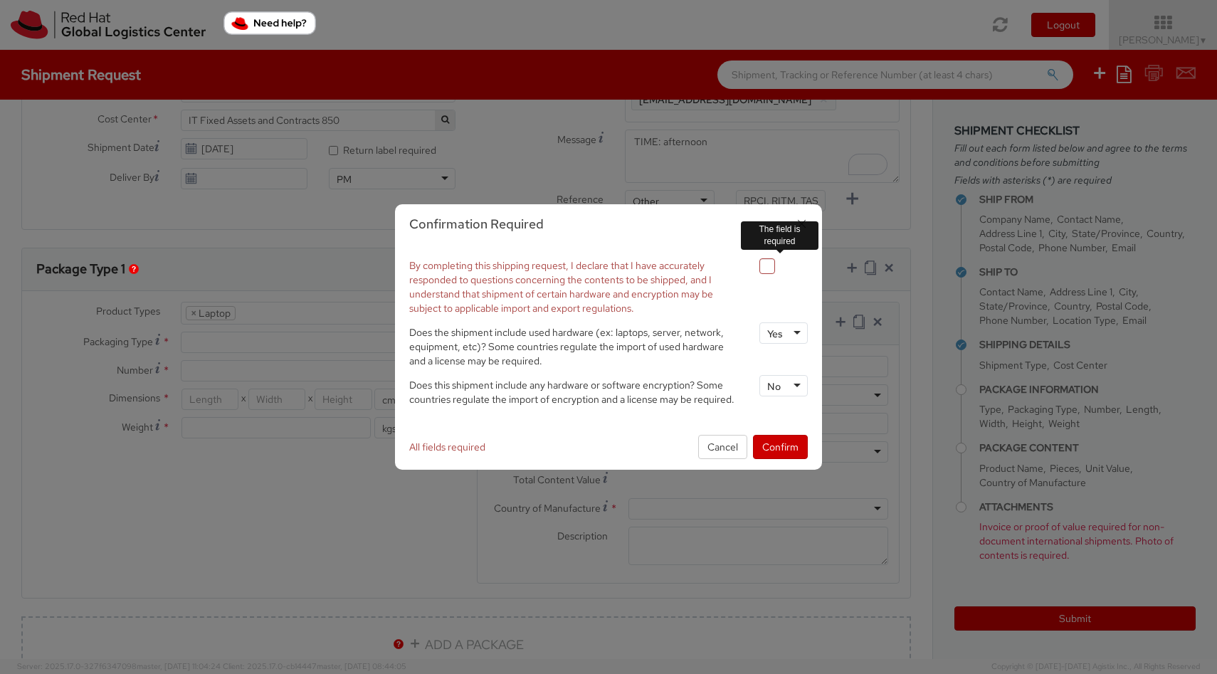
click at [768, 270] on label at bounding box center [767, 266] width 16 height 16
click at [755, 270] on input "checkbox" at bounding box center [750, 266] width 9 height 9
checkbox input "true"
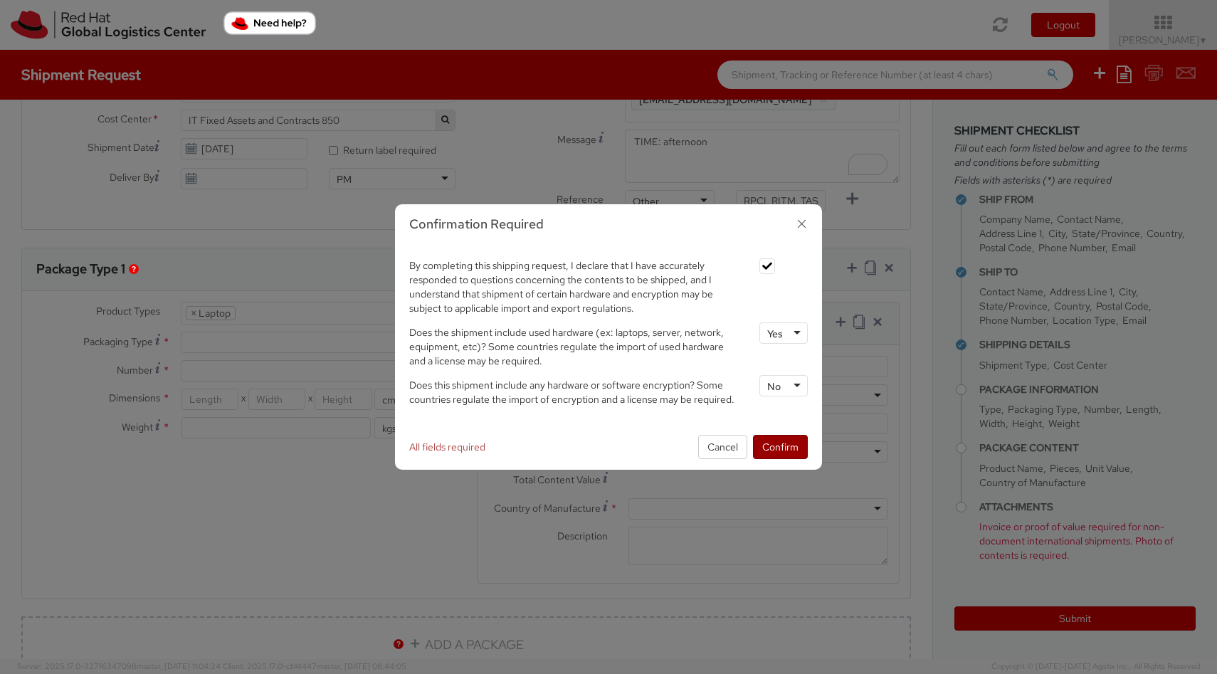
click at [789, 437] on button "Confirm" at bounding box center [780, 447] width 55 height 24
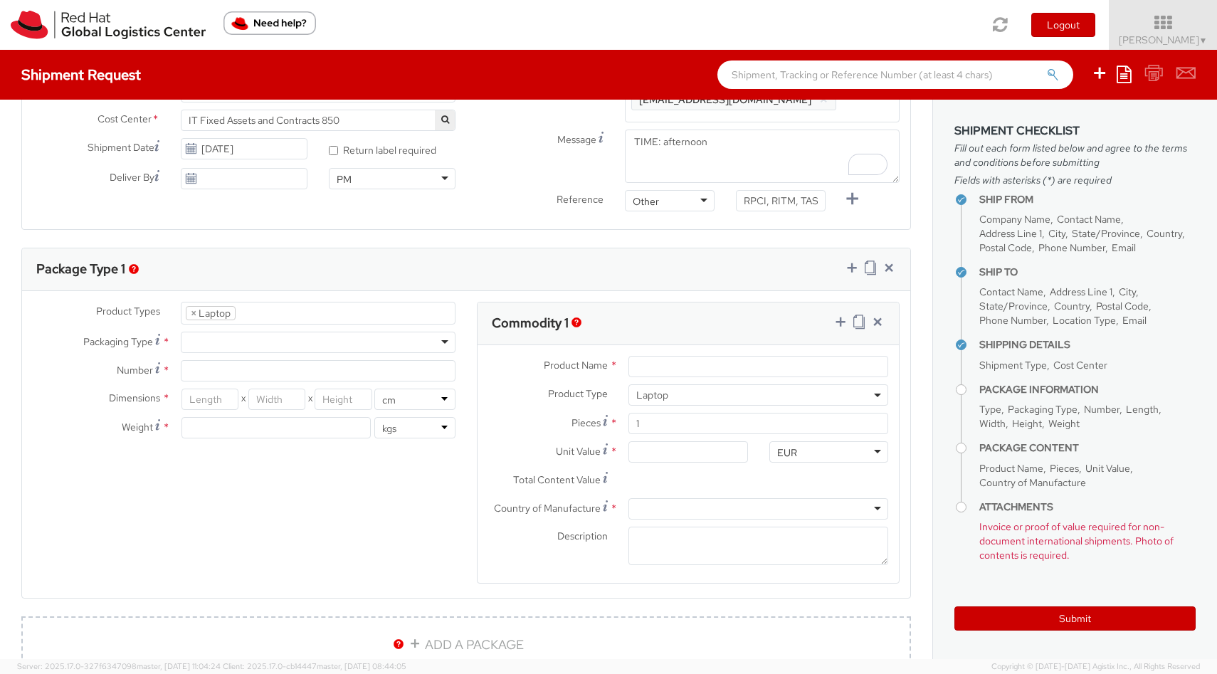
click at [292, 339] on div at bounding box center [318, 342] width 275 height 21
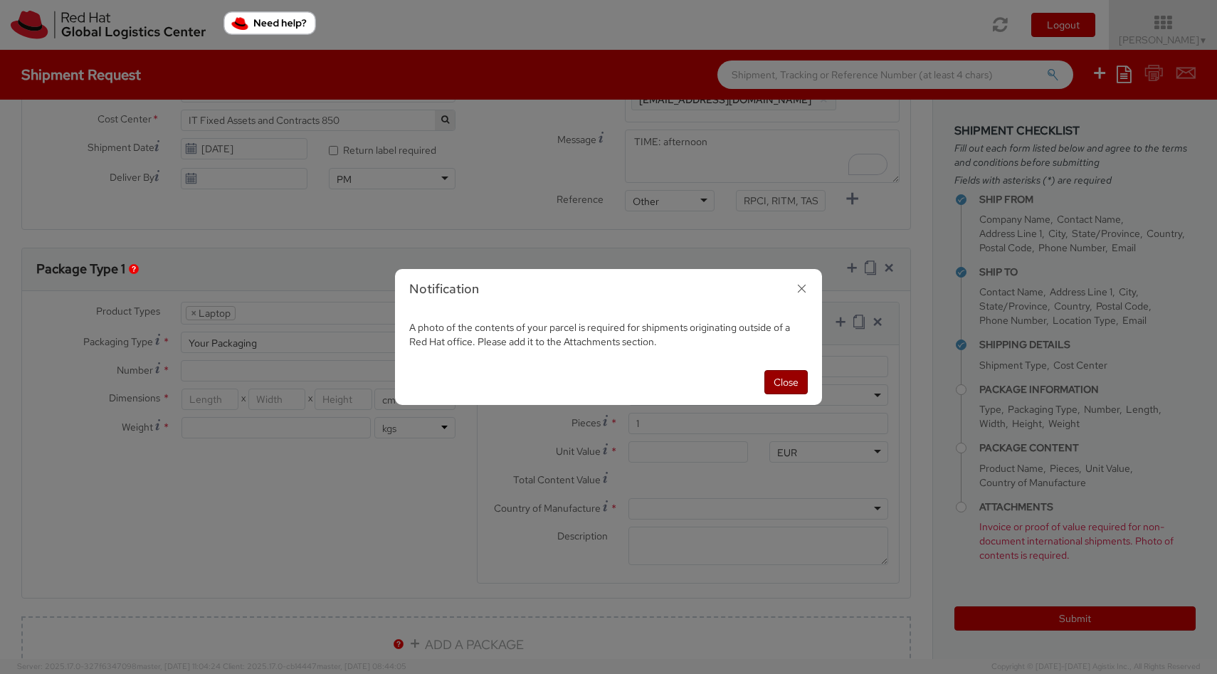
click at [794, 381] on button "Close" at bounding box center [785, 382] width 43 height 24
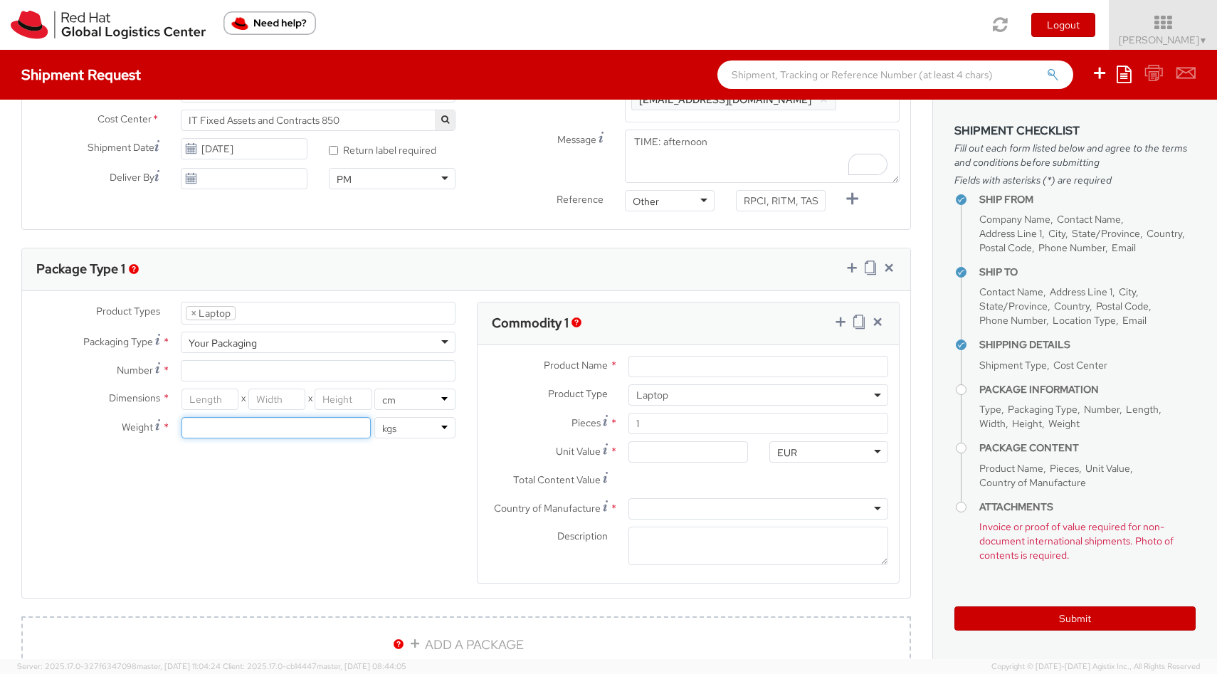
click at [275, 426] on input "number" at bounding box center [275, 427] width 189 height 21
type input "4"
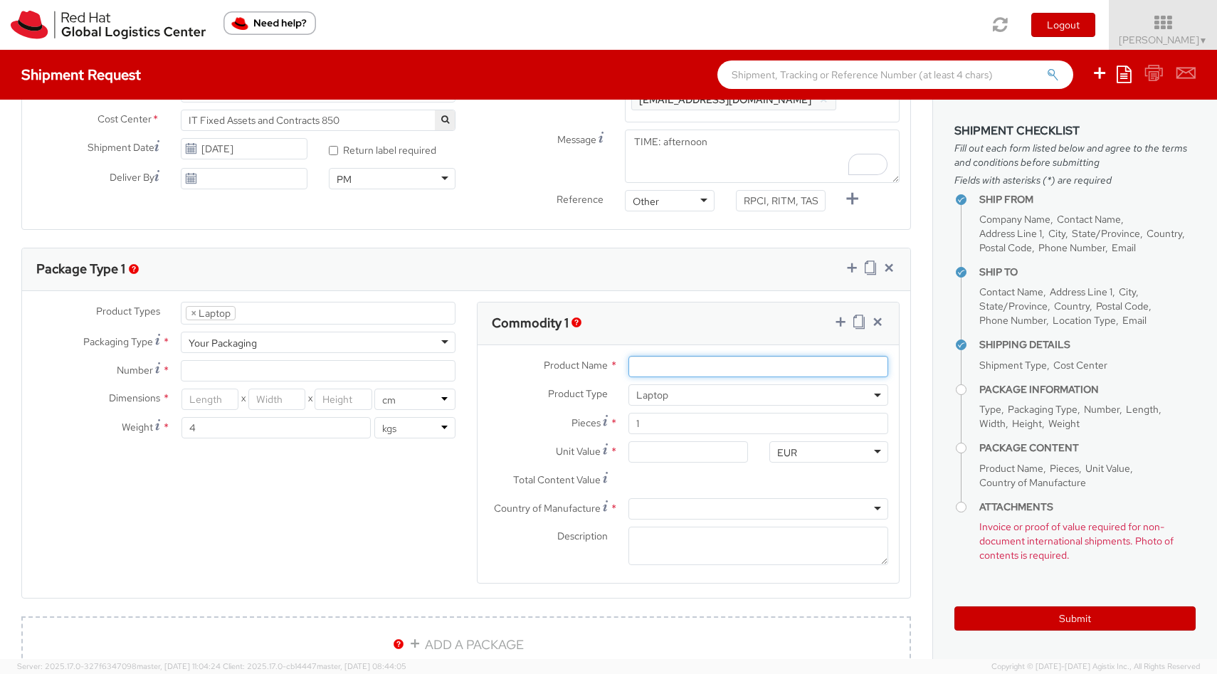
click at [665, 371] on input "Product Name *" at bounding box center [758, 366] width 260 height 21
type input "Apple Macbook Pro 16"
click at [673, 453] on input "Unit Value *" at bounding box center [687, 451] width 119 height 21
type input "5.00"
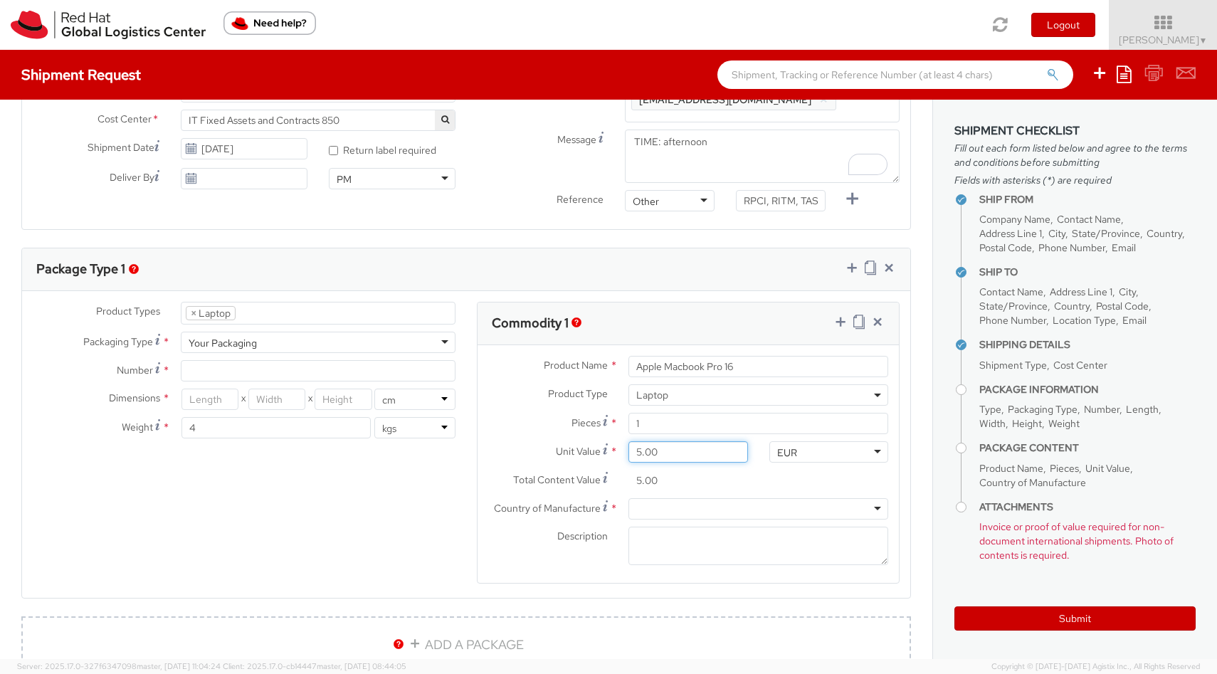
type input "50.00"
type input "500.00"
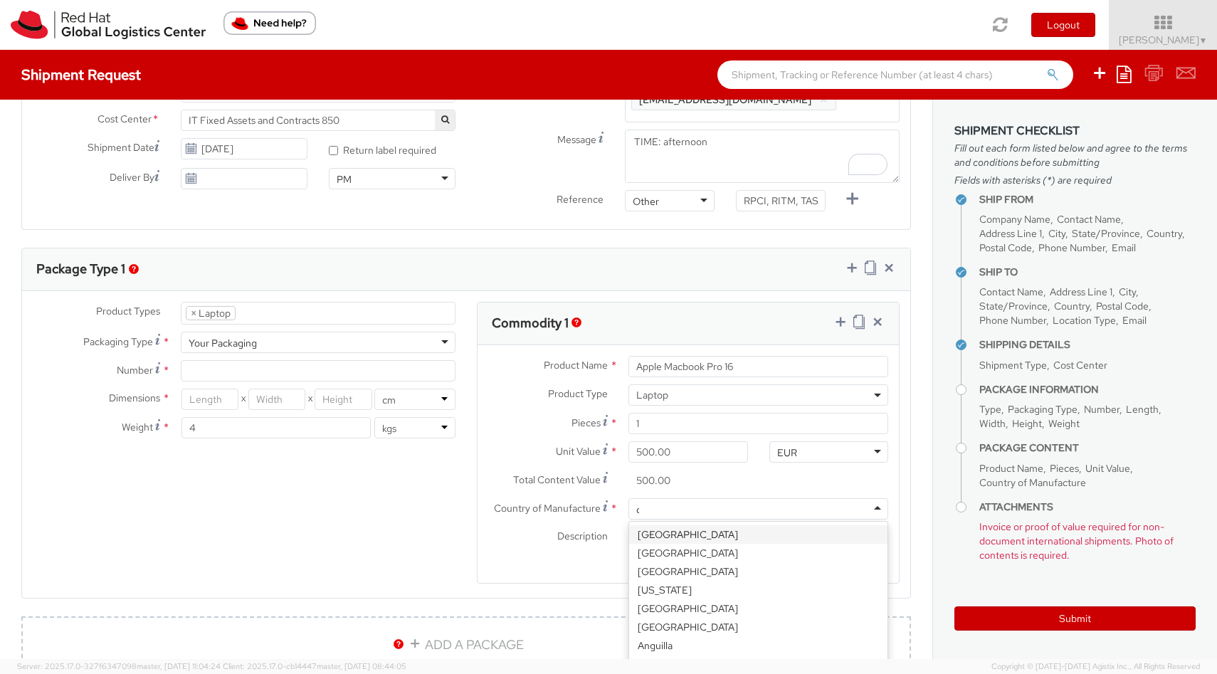
type input "chi"
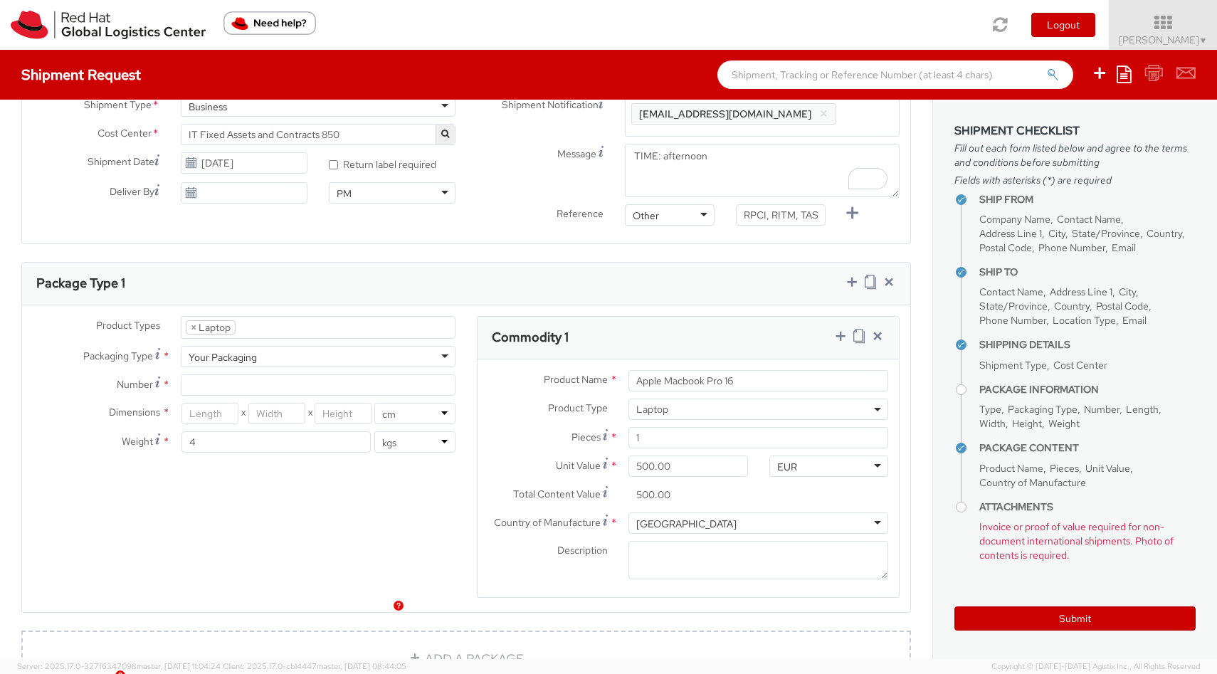
scroll to position [453, 0]
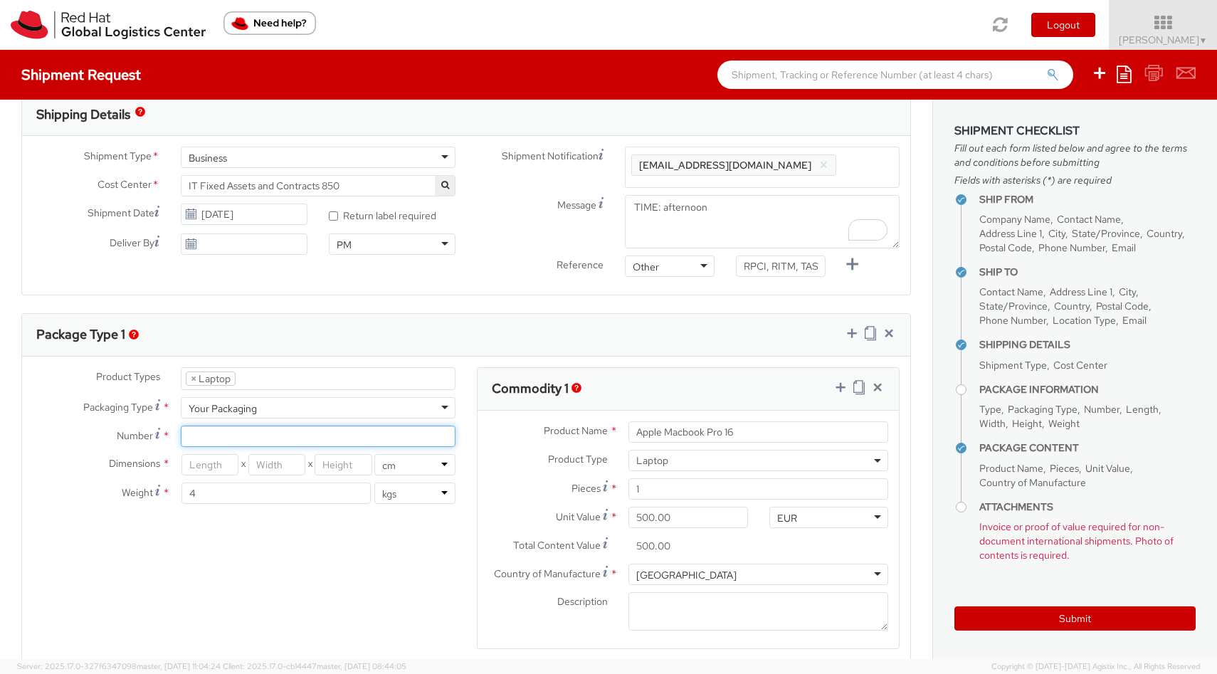
click at [263, 435] on input "Number *" at bounding box center [318, 435] width 275 height 21
type input "1"
click at [233, 468] on input "number" at bounding box center [209, 464] width 57 height 21
type input "43"
click at [285, 471] on input "number" at bounding box center [276, 464] width 57 height 21
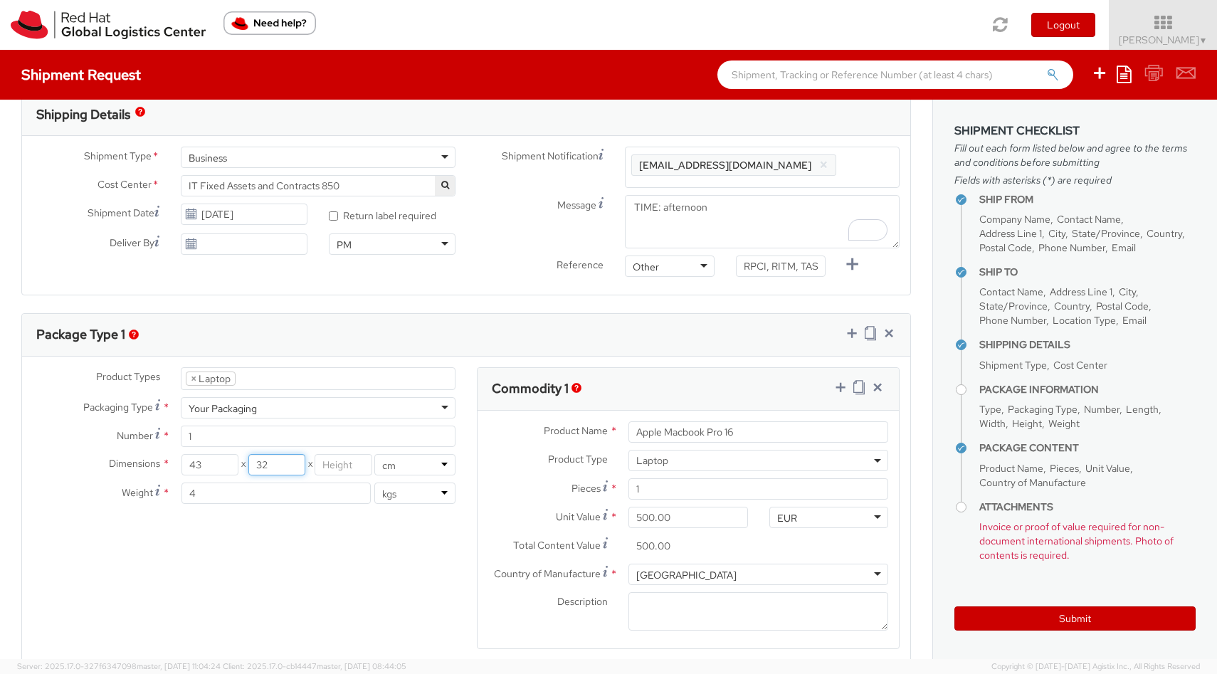
type input "32"
click at [349, 472] on input "number" at bounding box center [342, 464] width 57 height 21
type input "9"
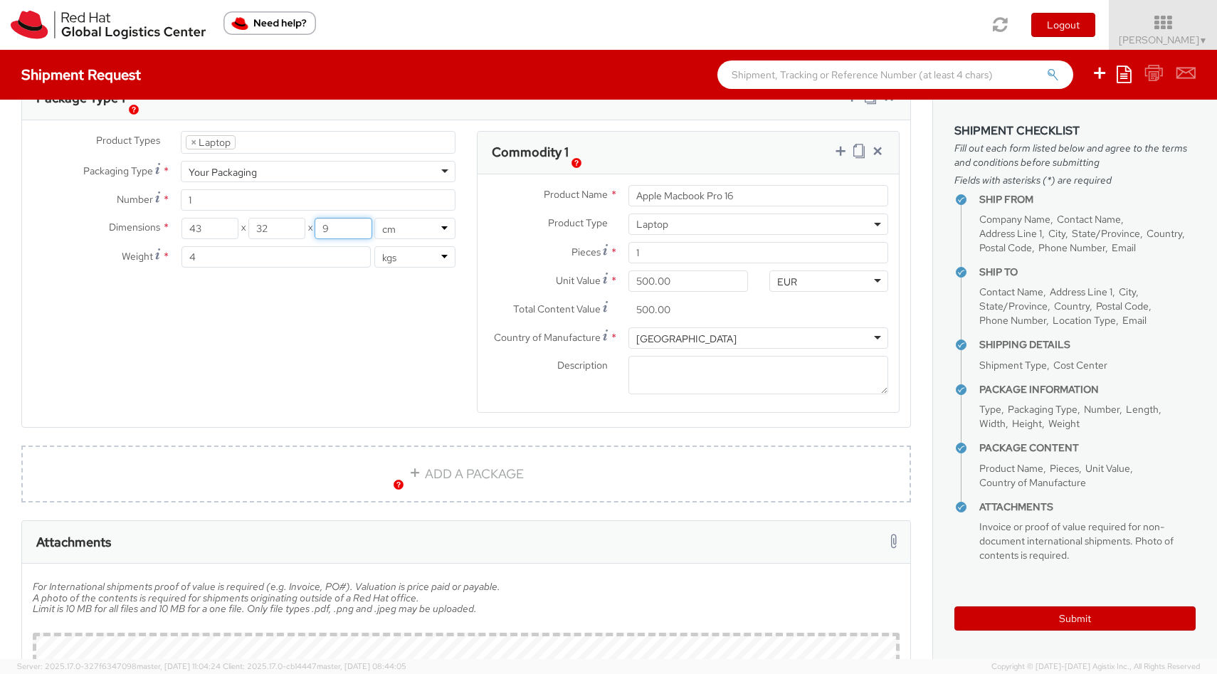
scroll to position [693, 0]
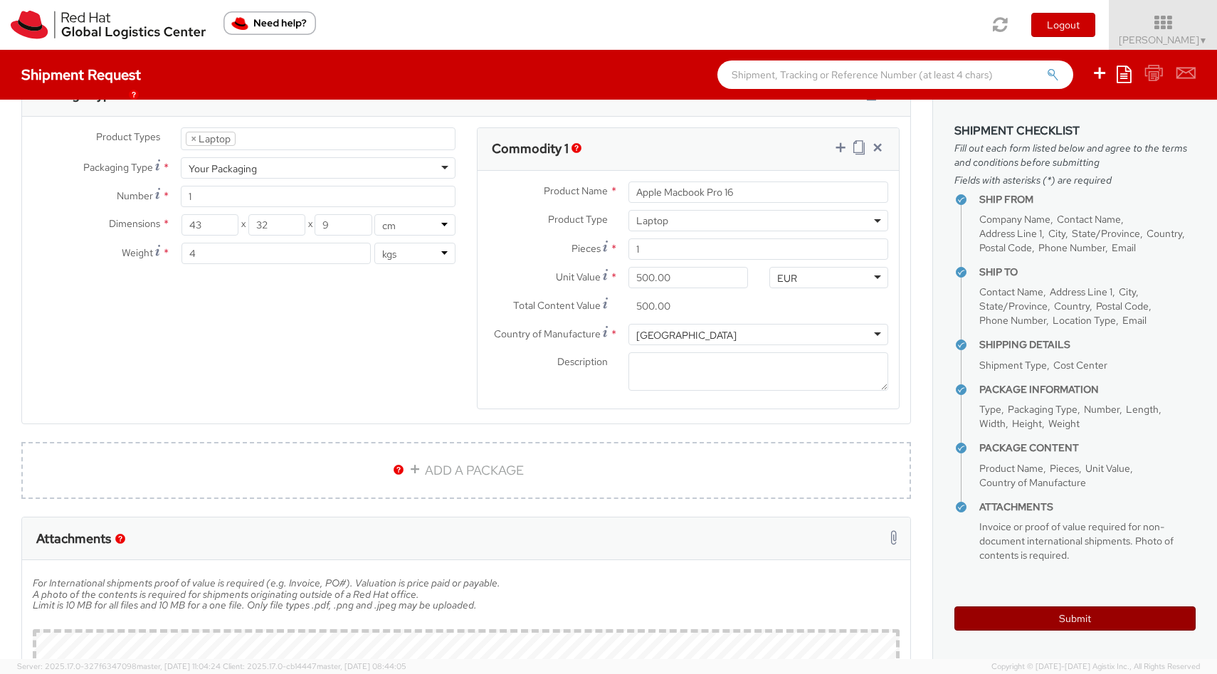
click at [1001, 623] on button "Submit" at bounding box center [1074, 618] width 241 height 24
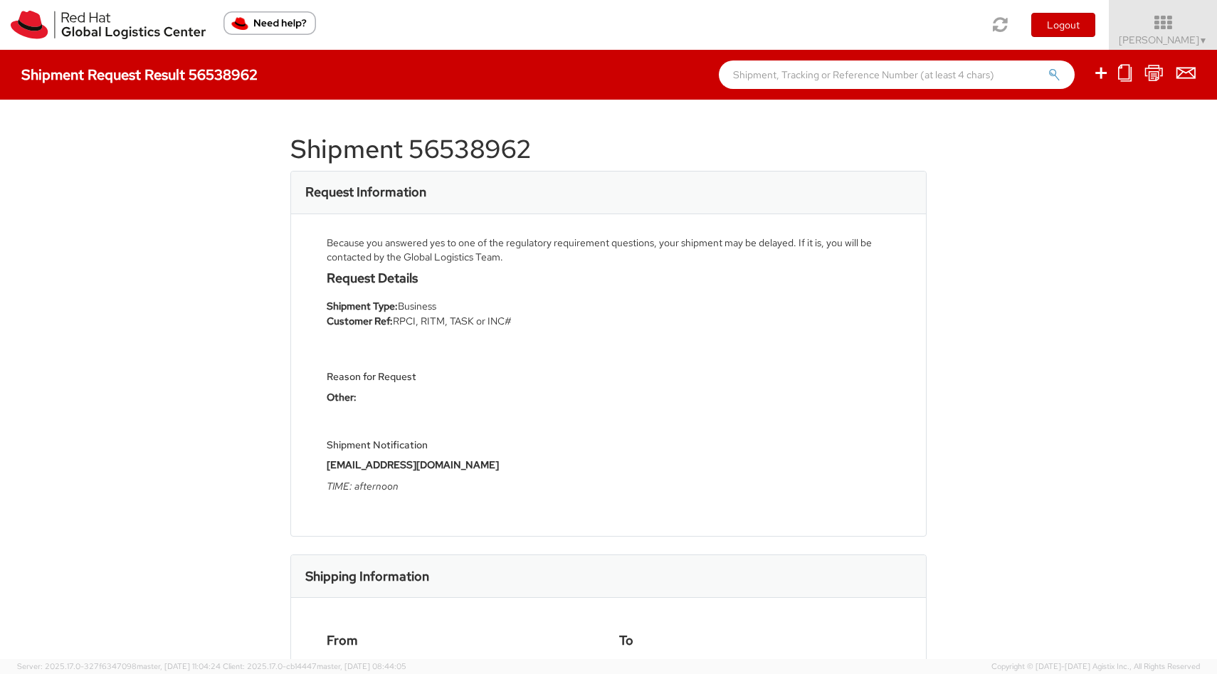
click at [492, 153] on h1 "Shipment 56538962" at bounding box center [608, 149] width 636 height 28
copy h1 "56538962"
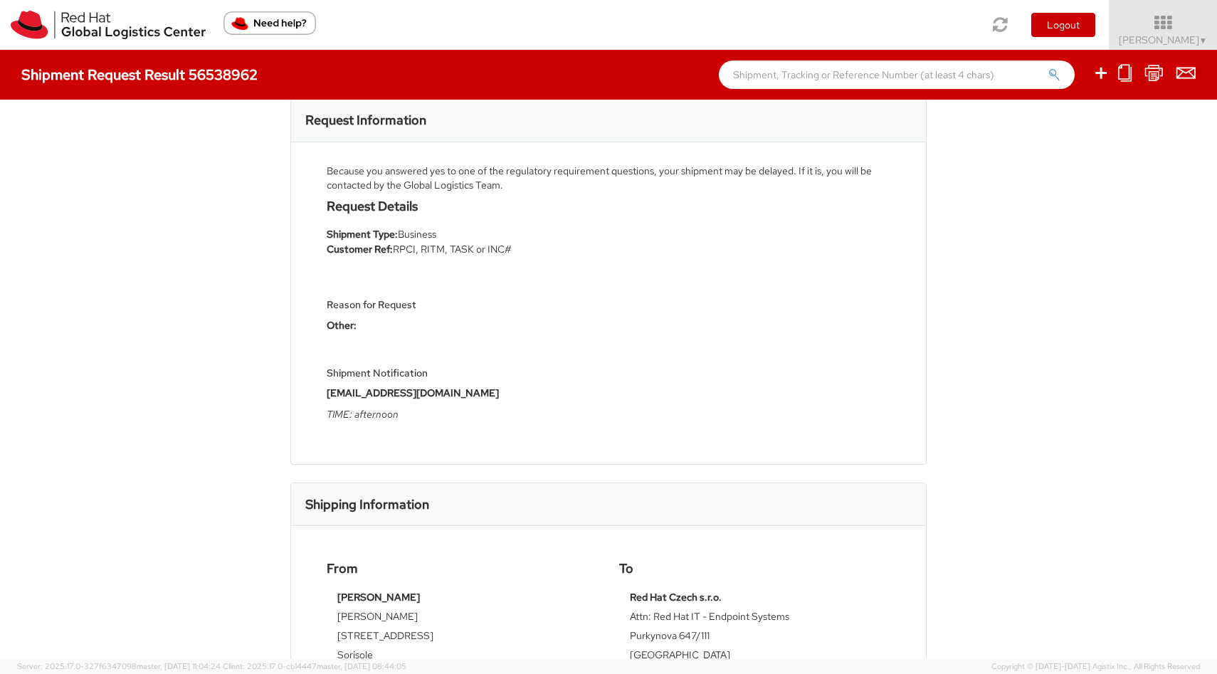
scroll to position [29, 0]
